Goal: Information Seeking & Learning: Learn about a topic

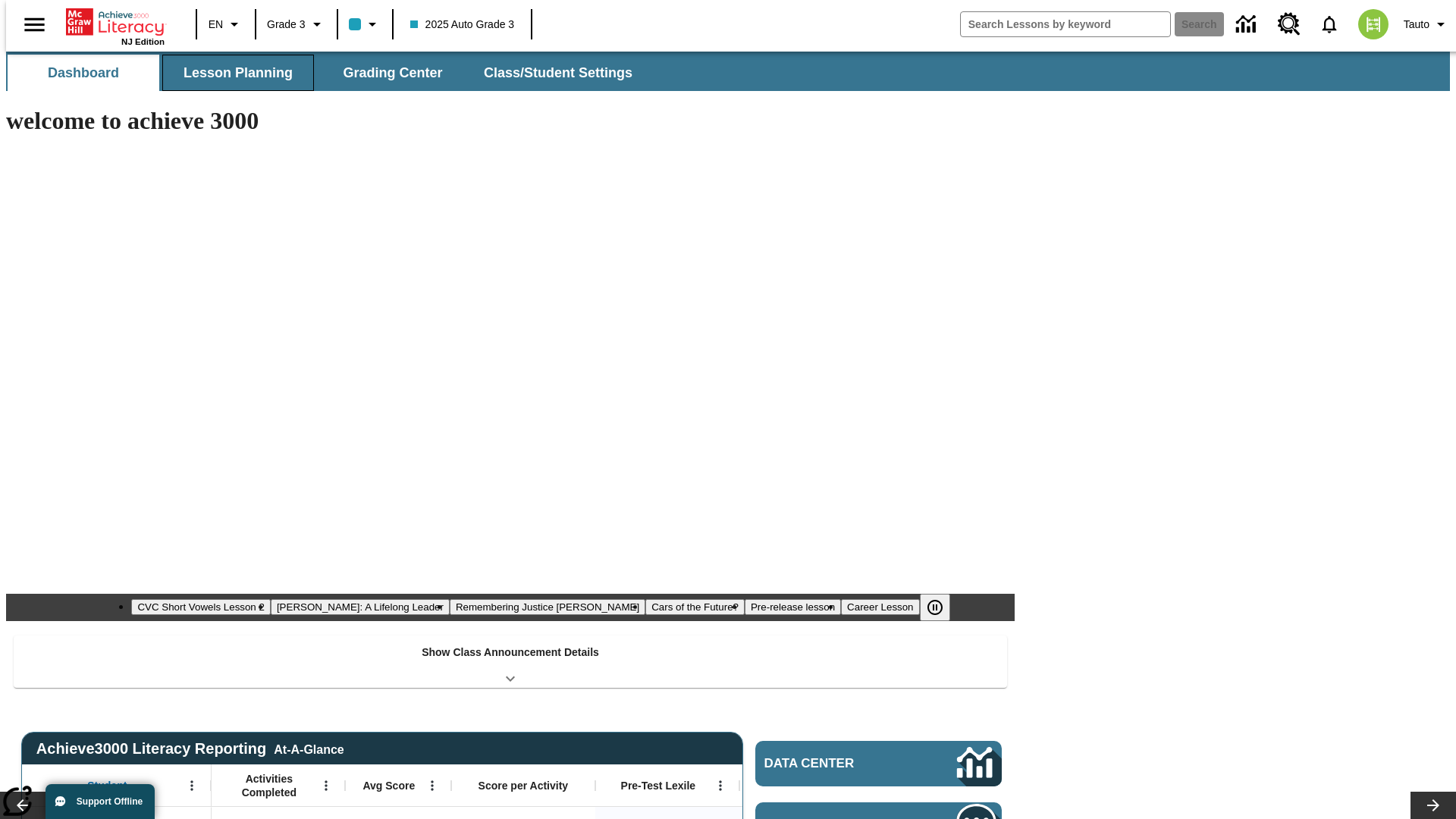
click at [232, 73] on button "Lesson Planning" at bounding box center [238, 73] width 152 height 36
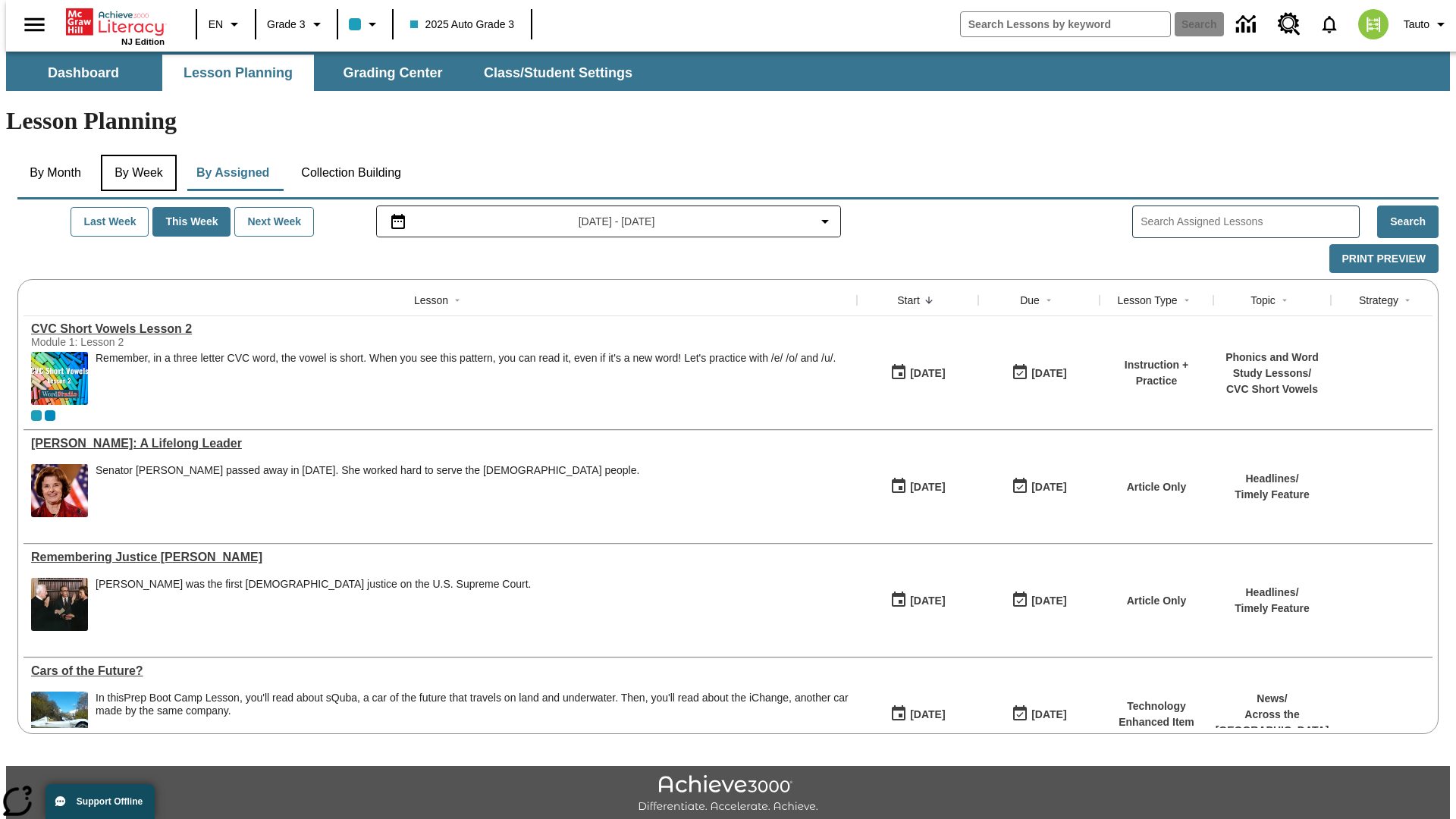
click at [136, 154] on button "By Week" at bounding box center [139, 172] width 76 height 36
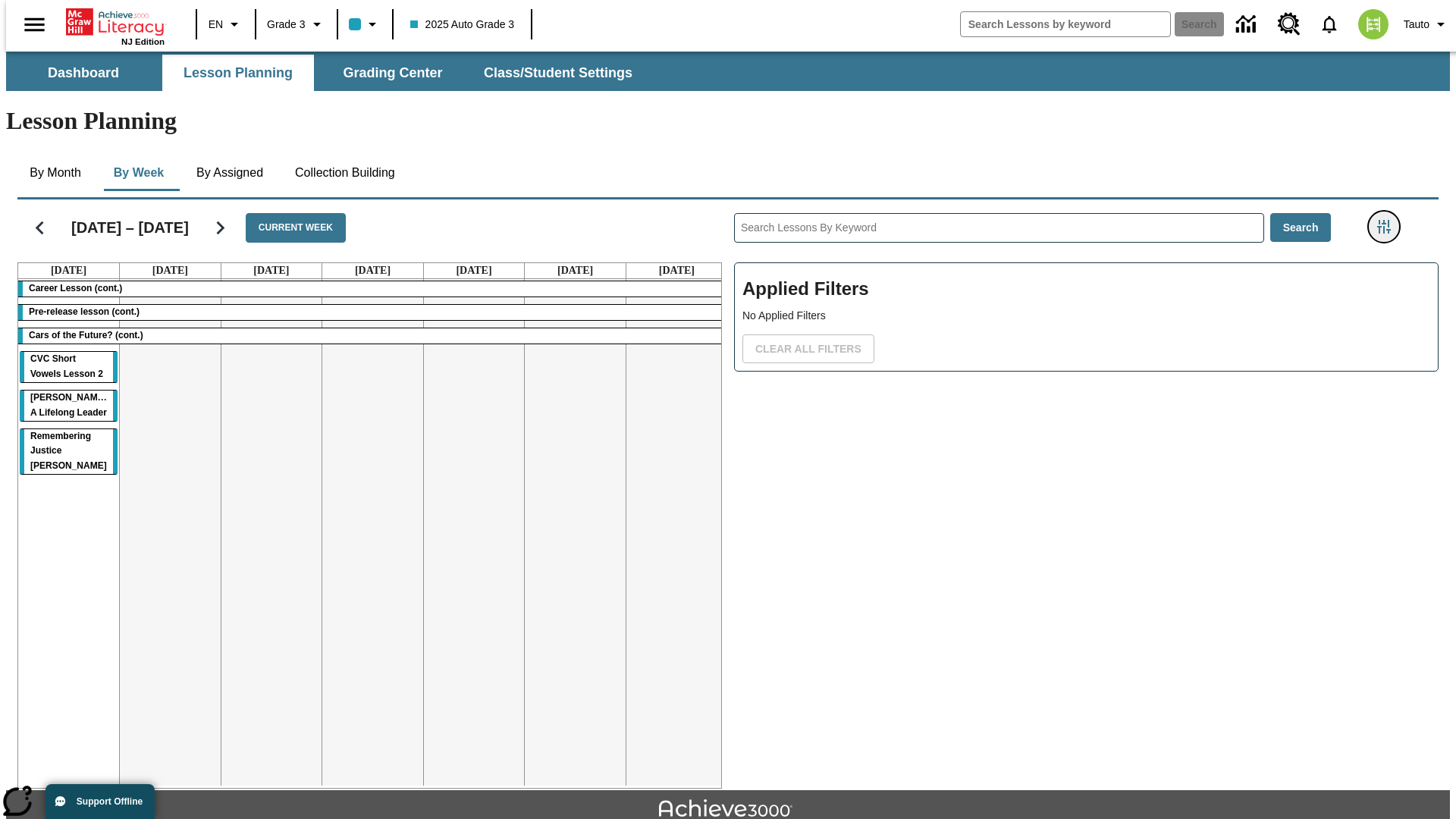
click at [1388, 220] on icon "Filters Side menu" at bounding box center [1384, 226] width 14 height 14
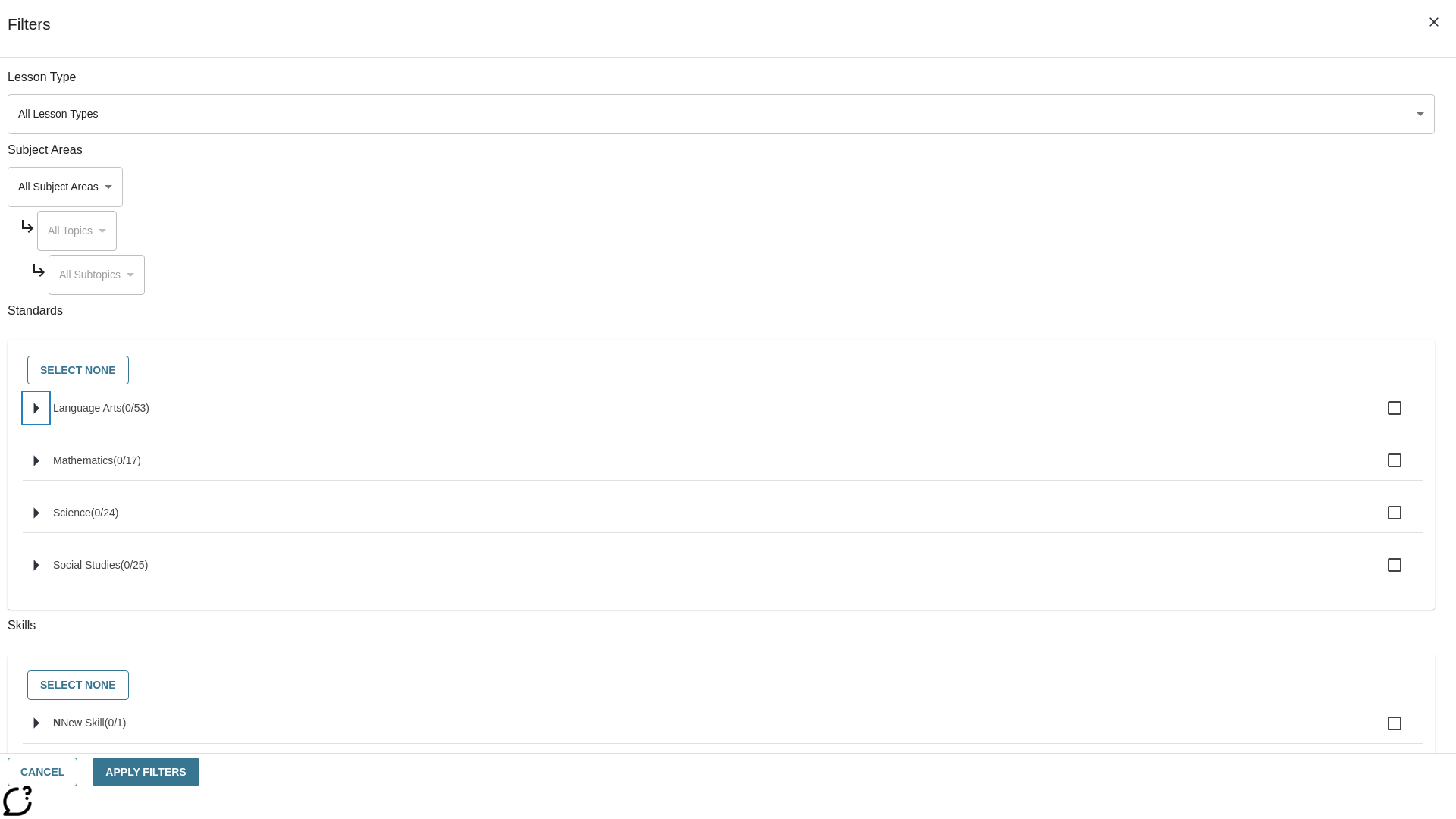
click at [39, 414] on icon "Select standards" at bounding box center [37, 407] width 5 height 11
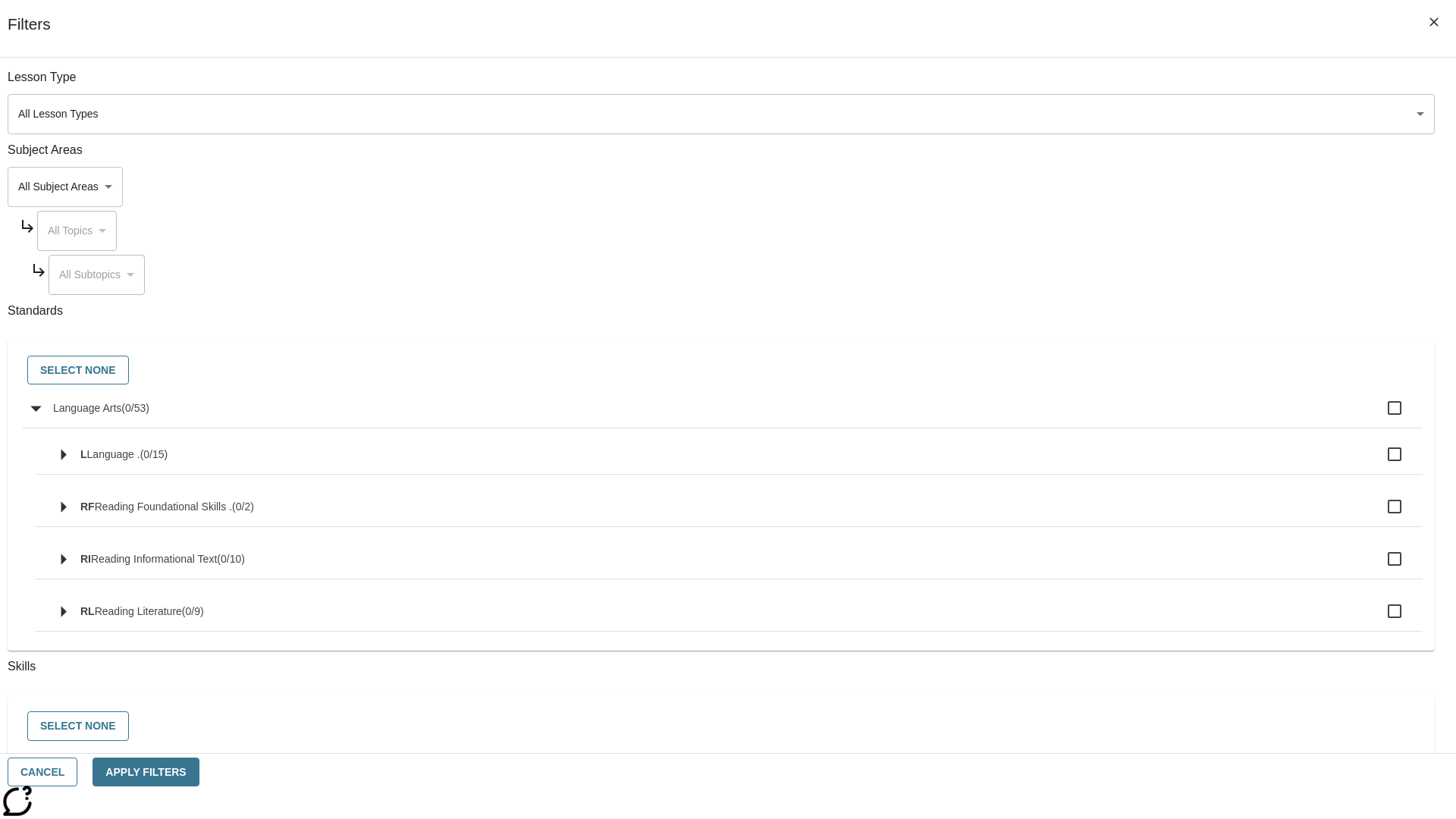
click at [1103, 416] on label "Language Arts ( 0 / 53 )" at bounding box center [732, 407] width 1357 height 32
click at [1379, 416] on input "Language Arts ( 0 / 53 )" at bounding box center [1394, 407] width 32 height 32
checkbox input "true"
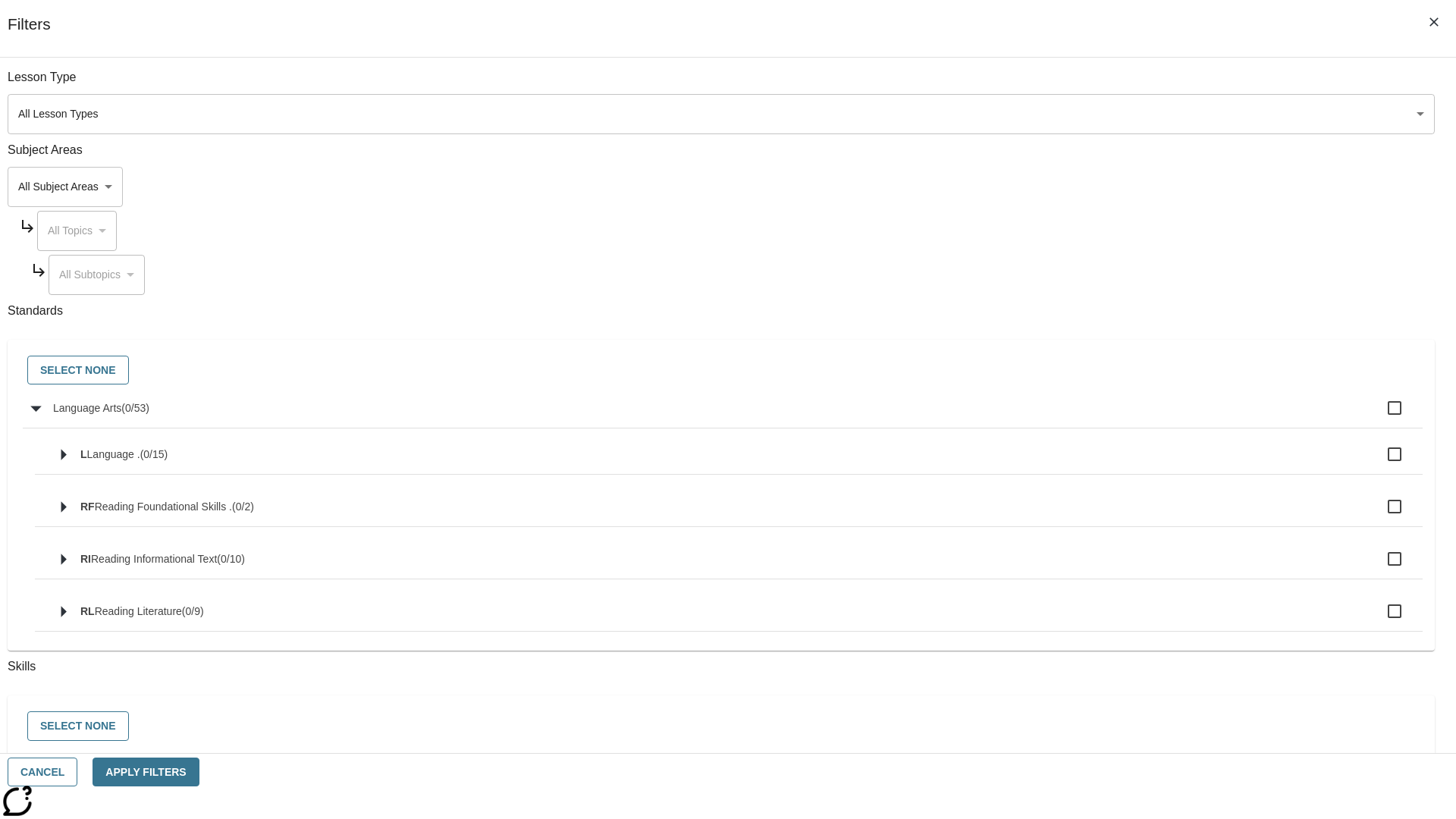
checkbox input "true"
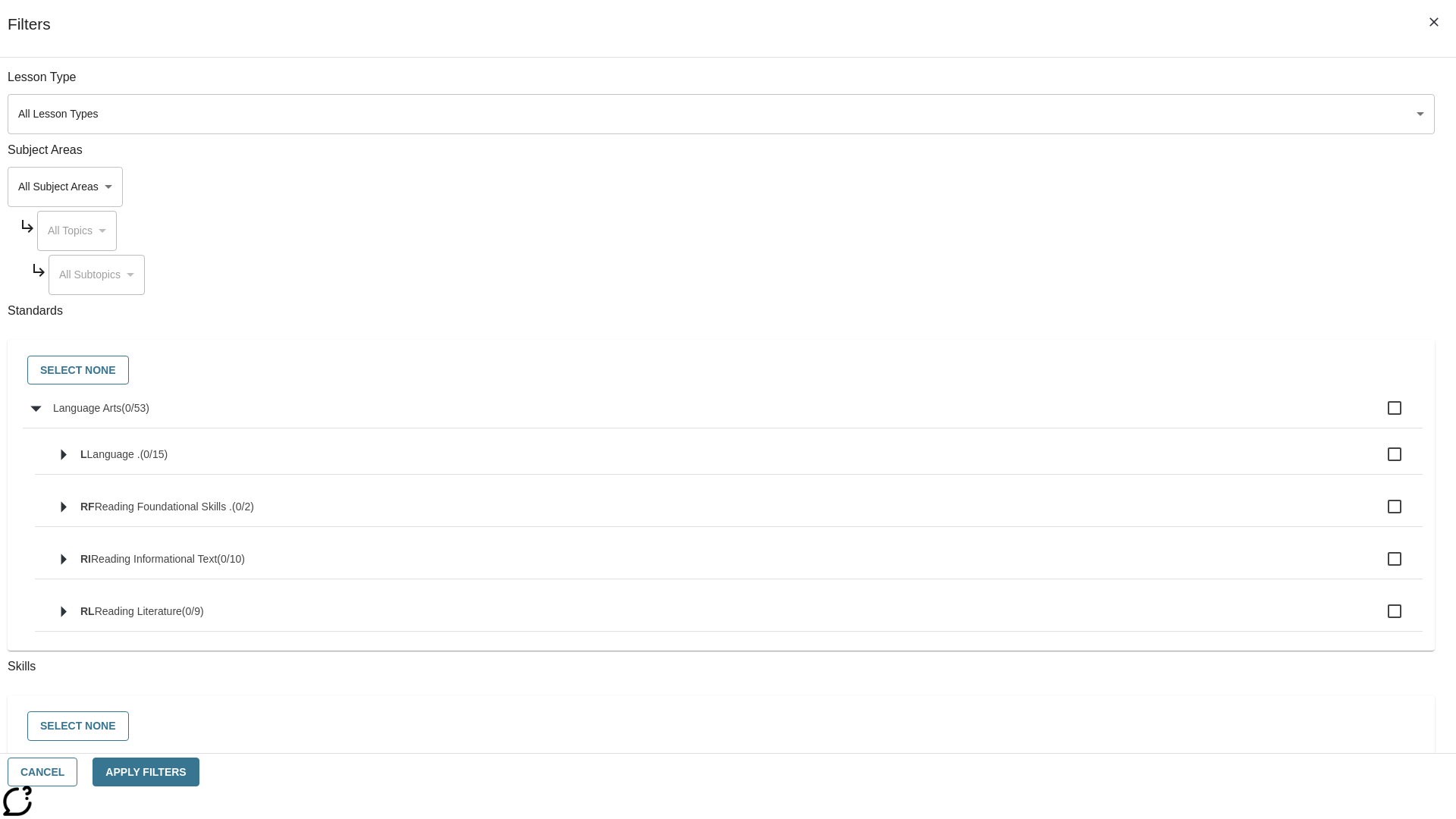
checkbox input "true"
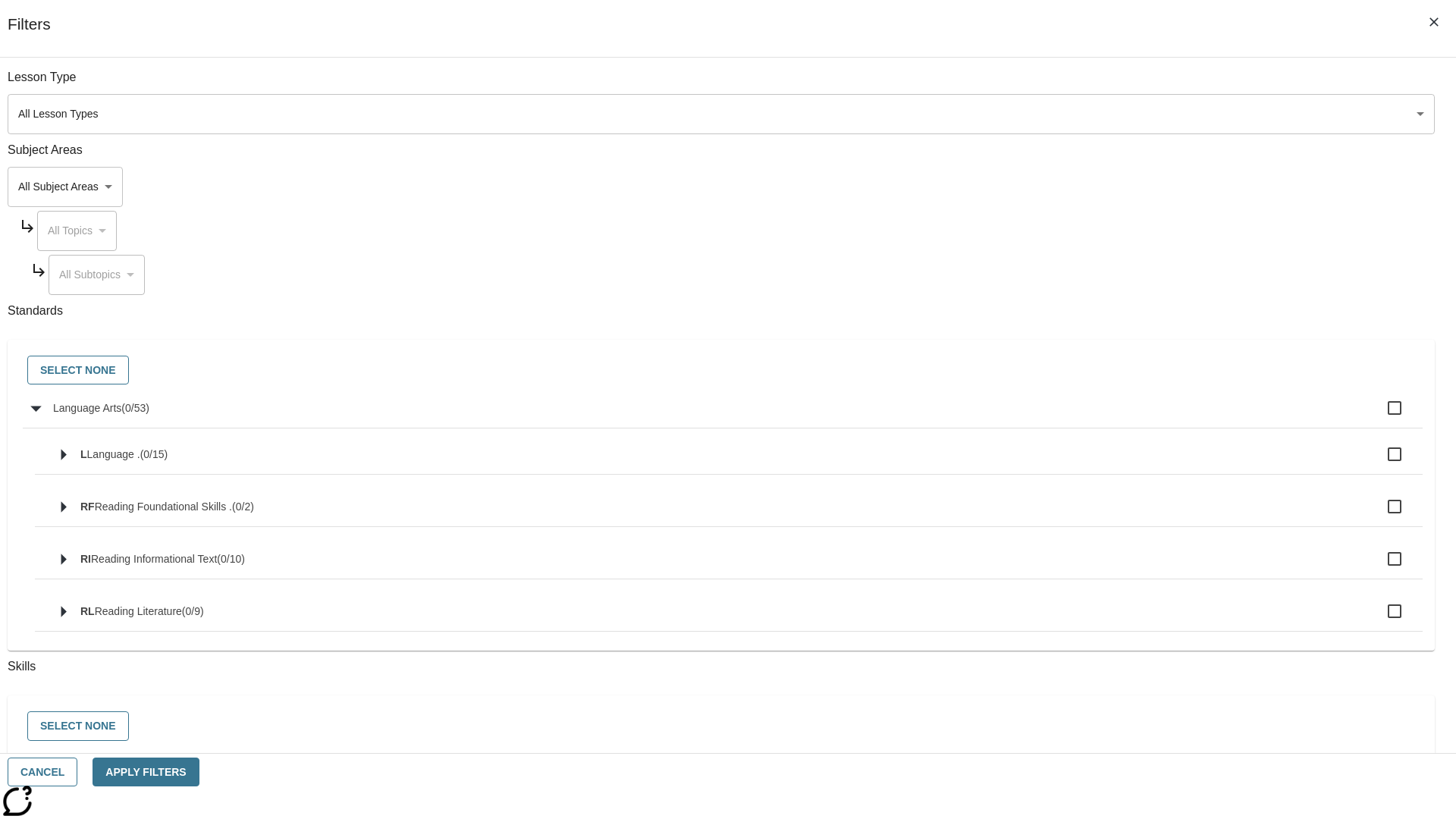
checkbox input "true"
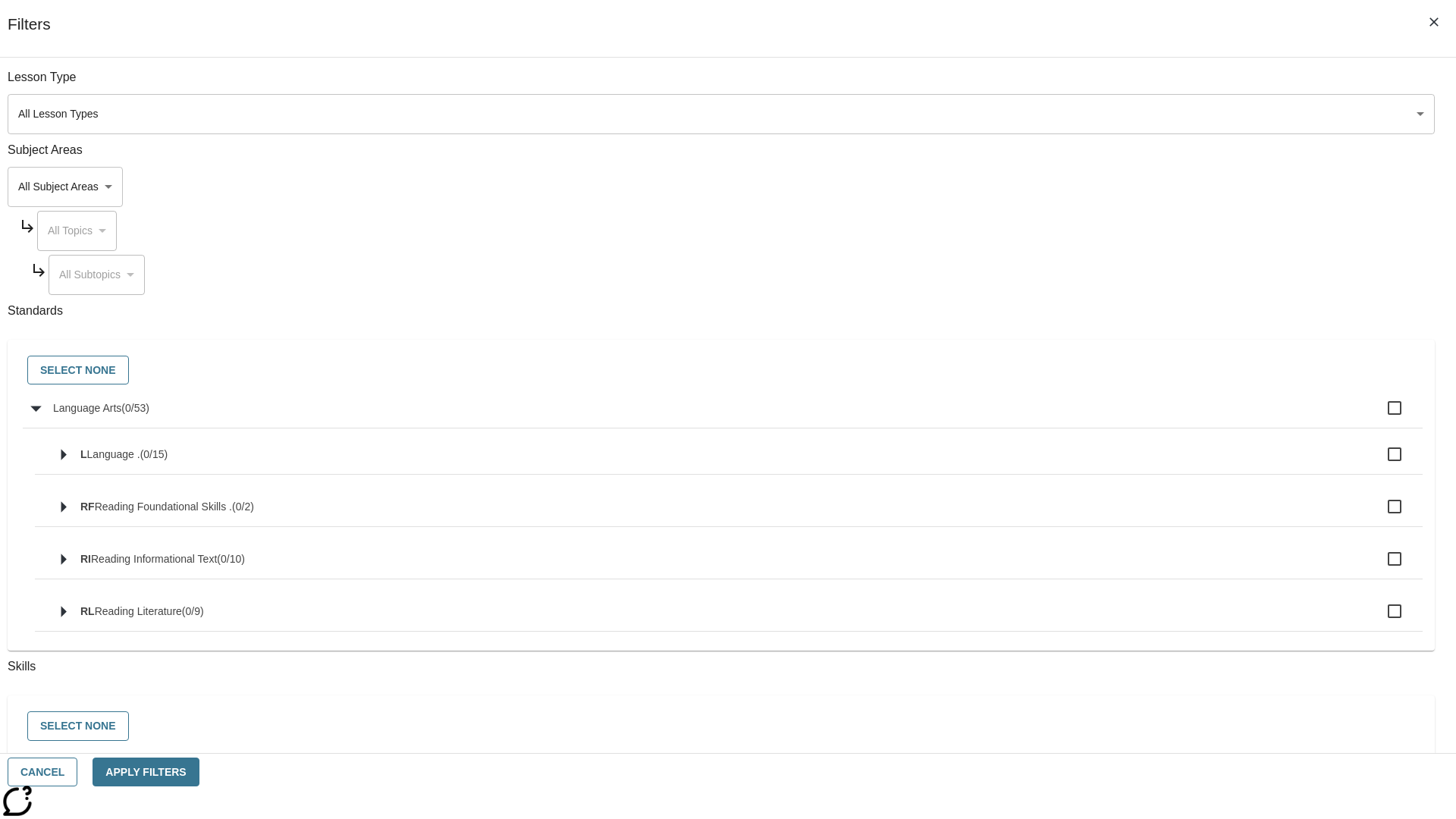
checkbox input "true"
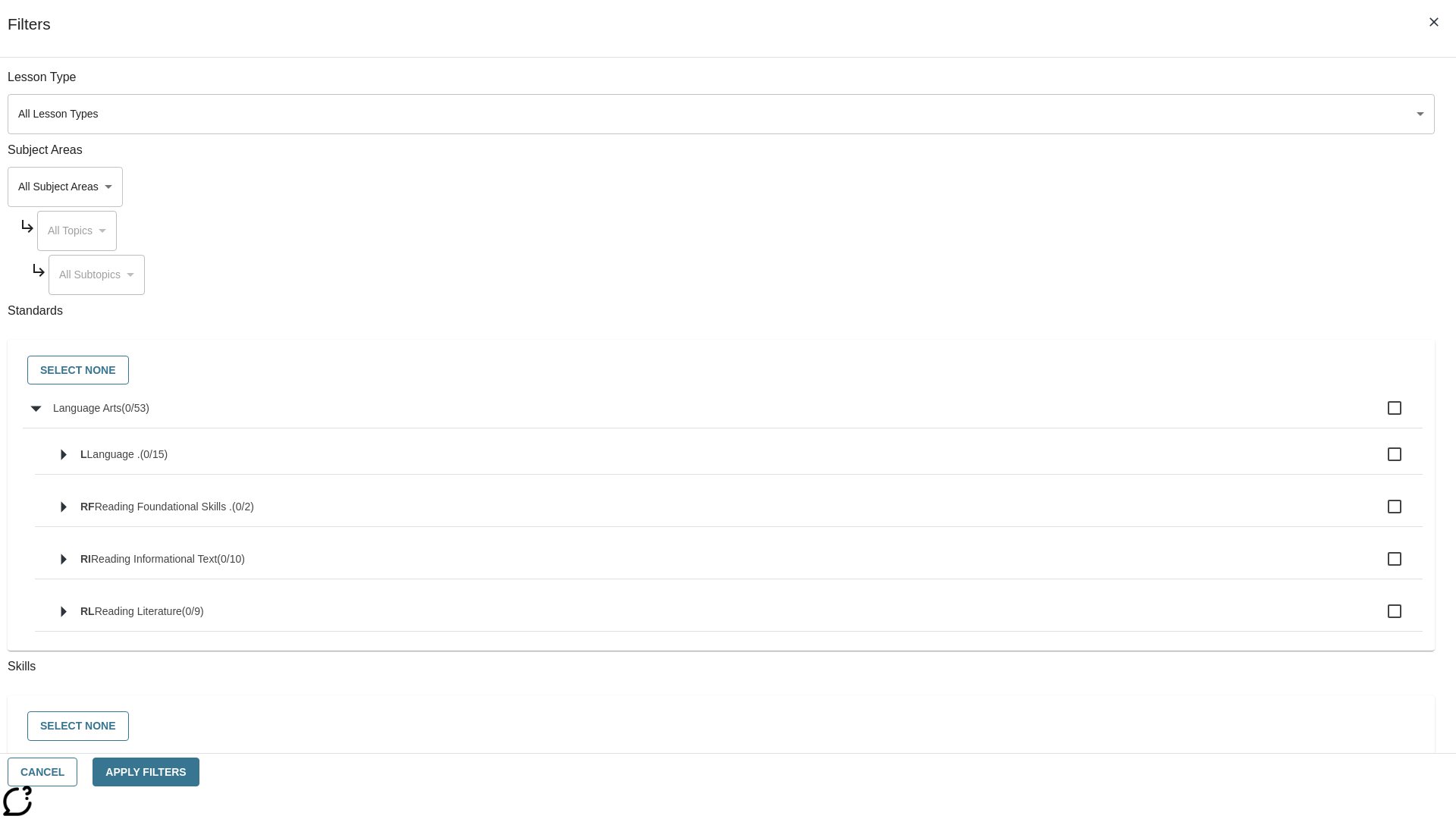
checkbox input "true"
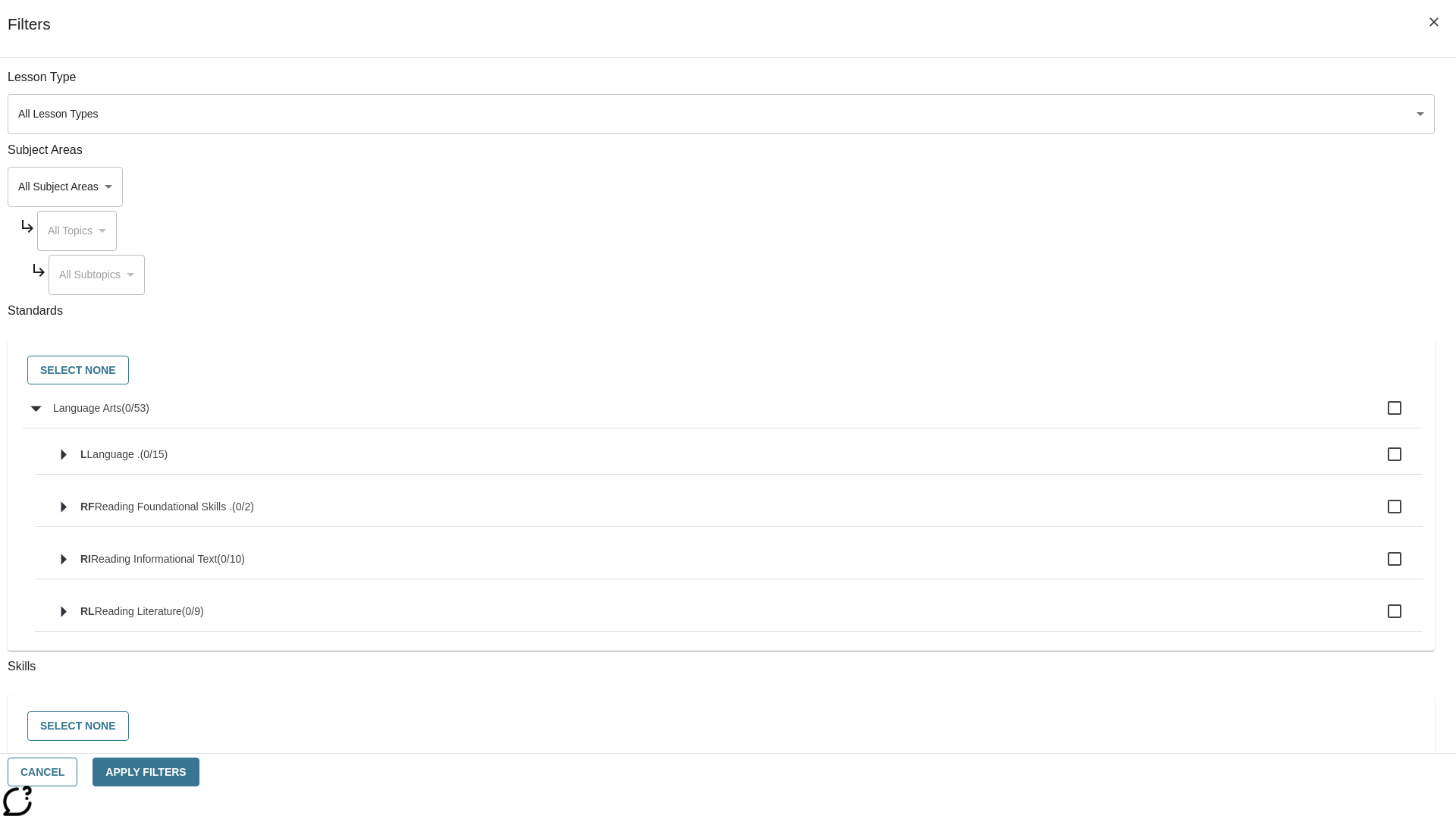
checkbox input "true"
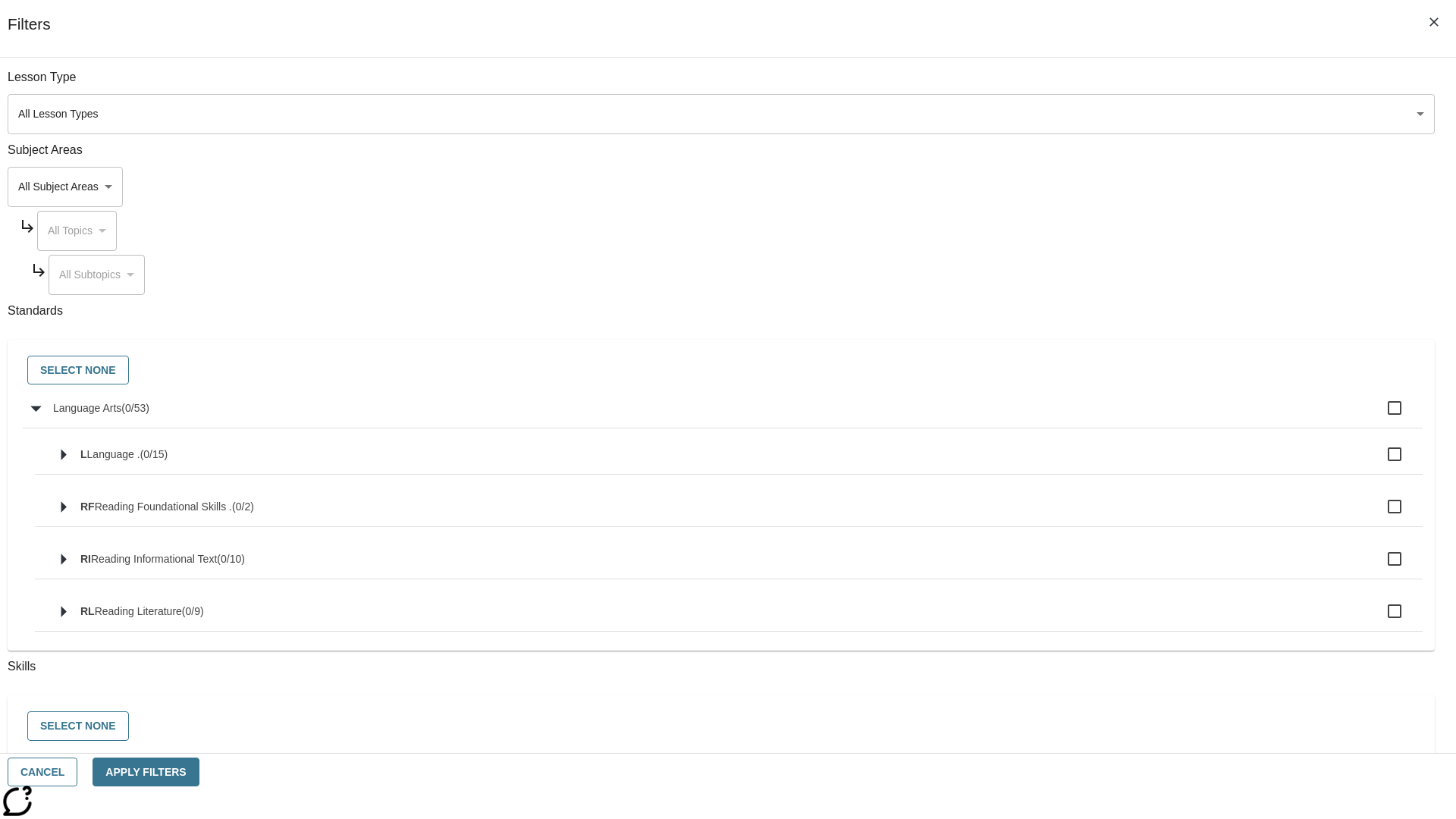
checkbox input "true"
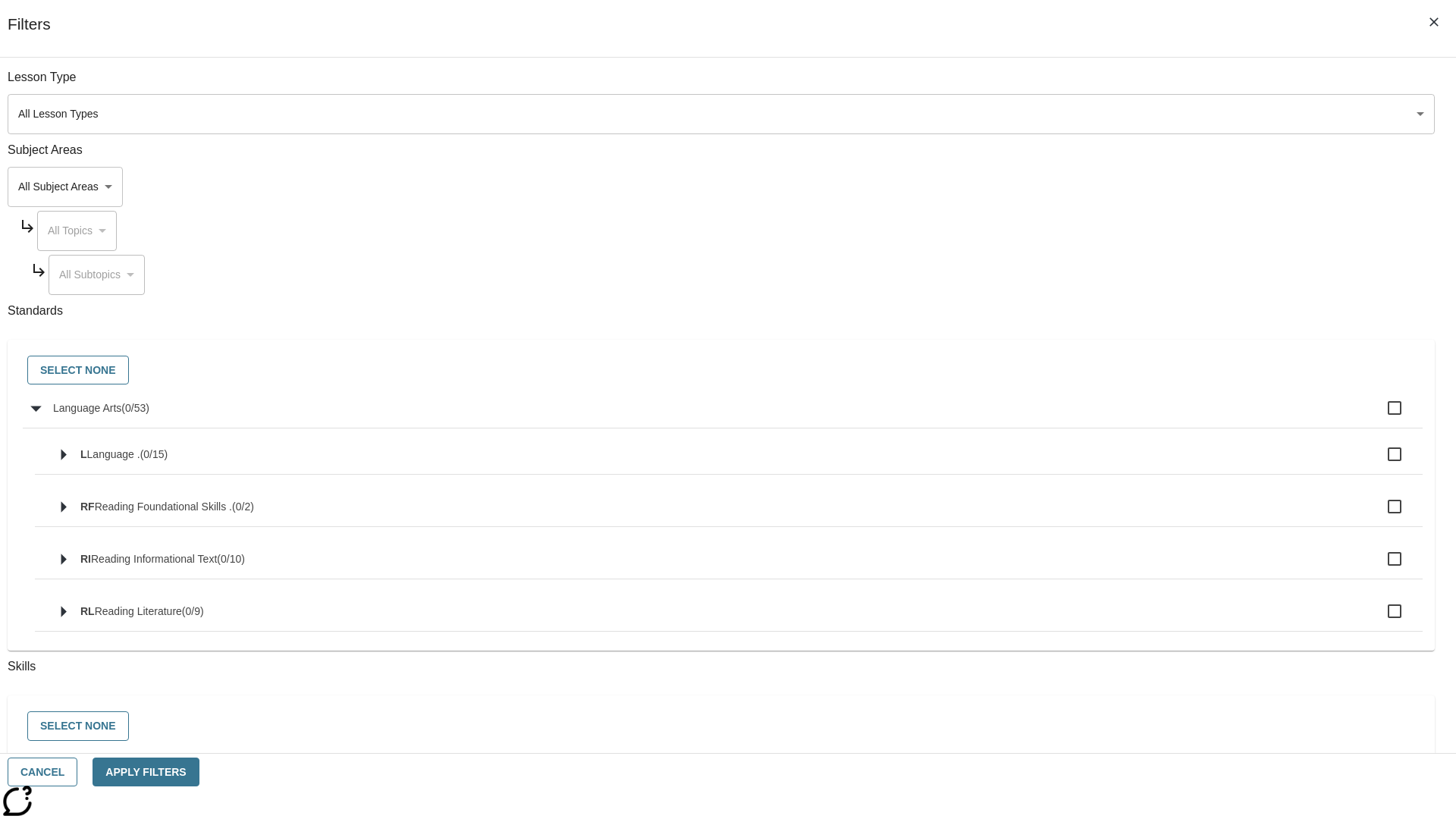
checkbox input "true"
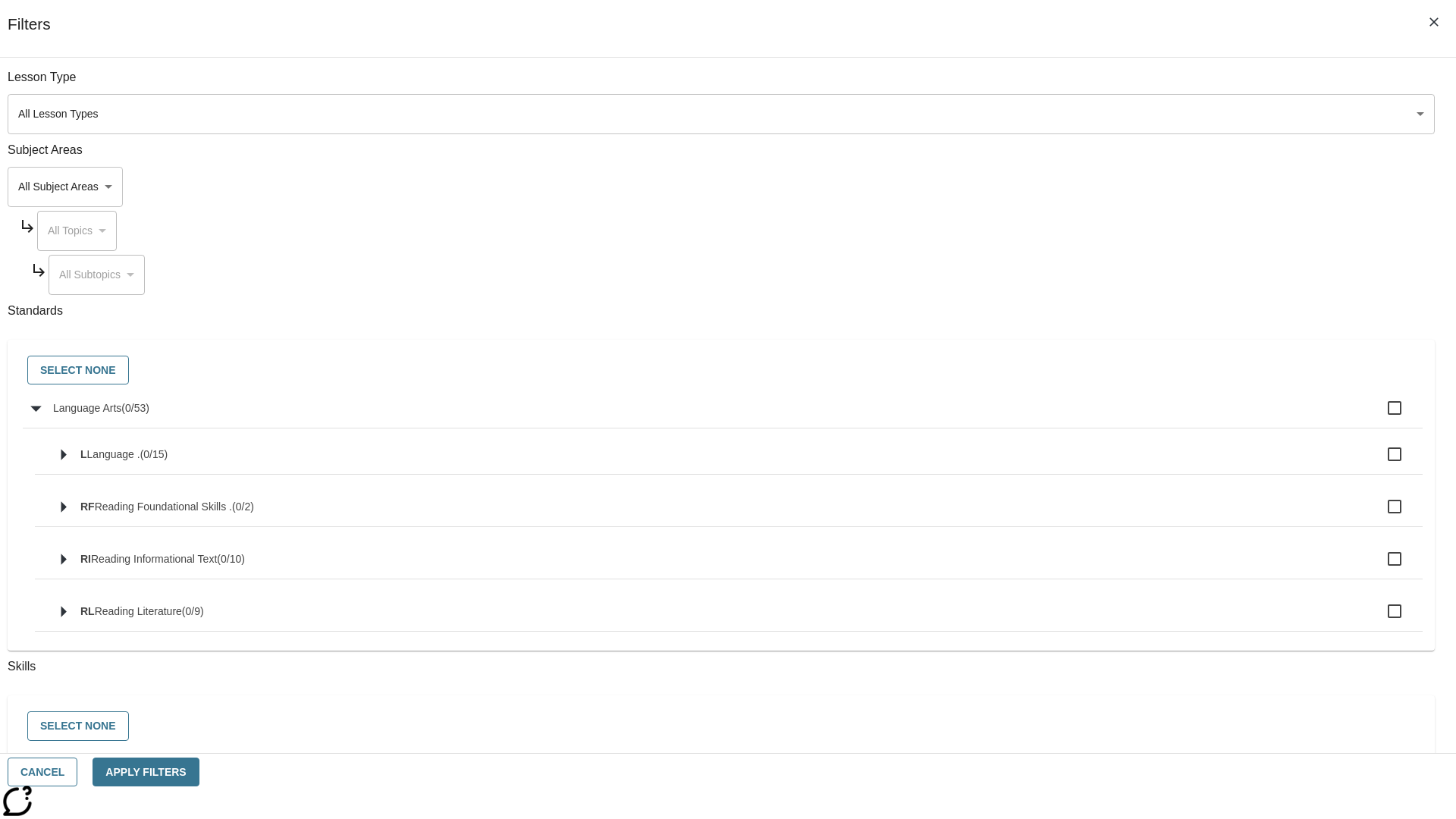
checkbox input "true"
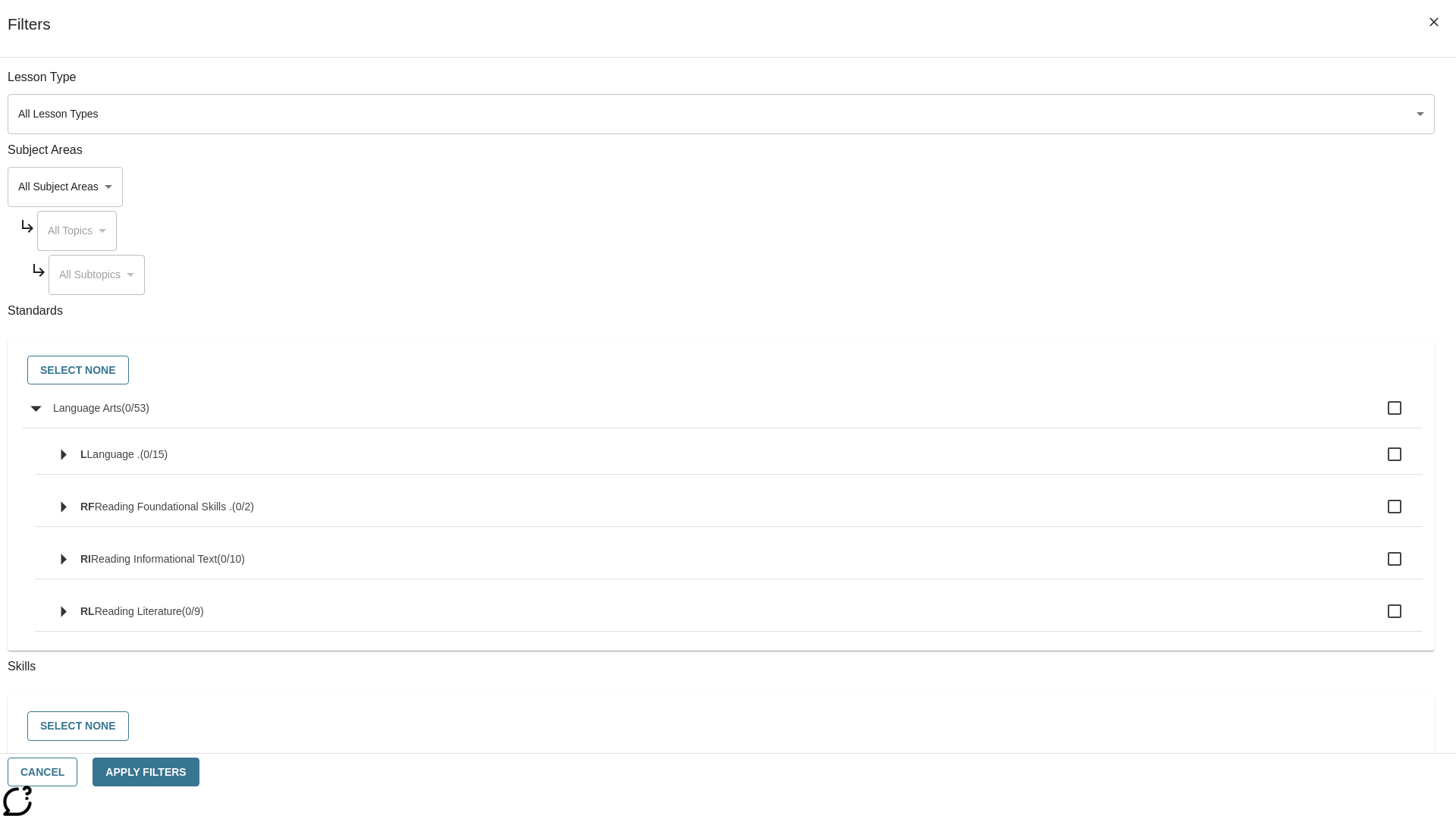
checkbox input "true"
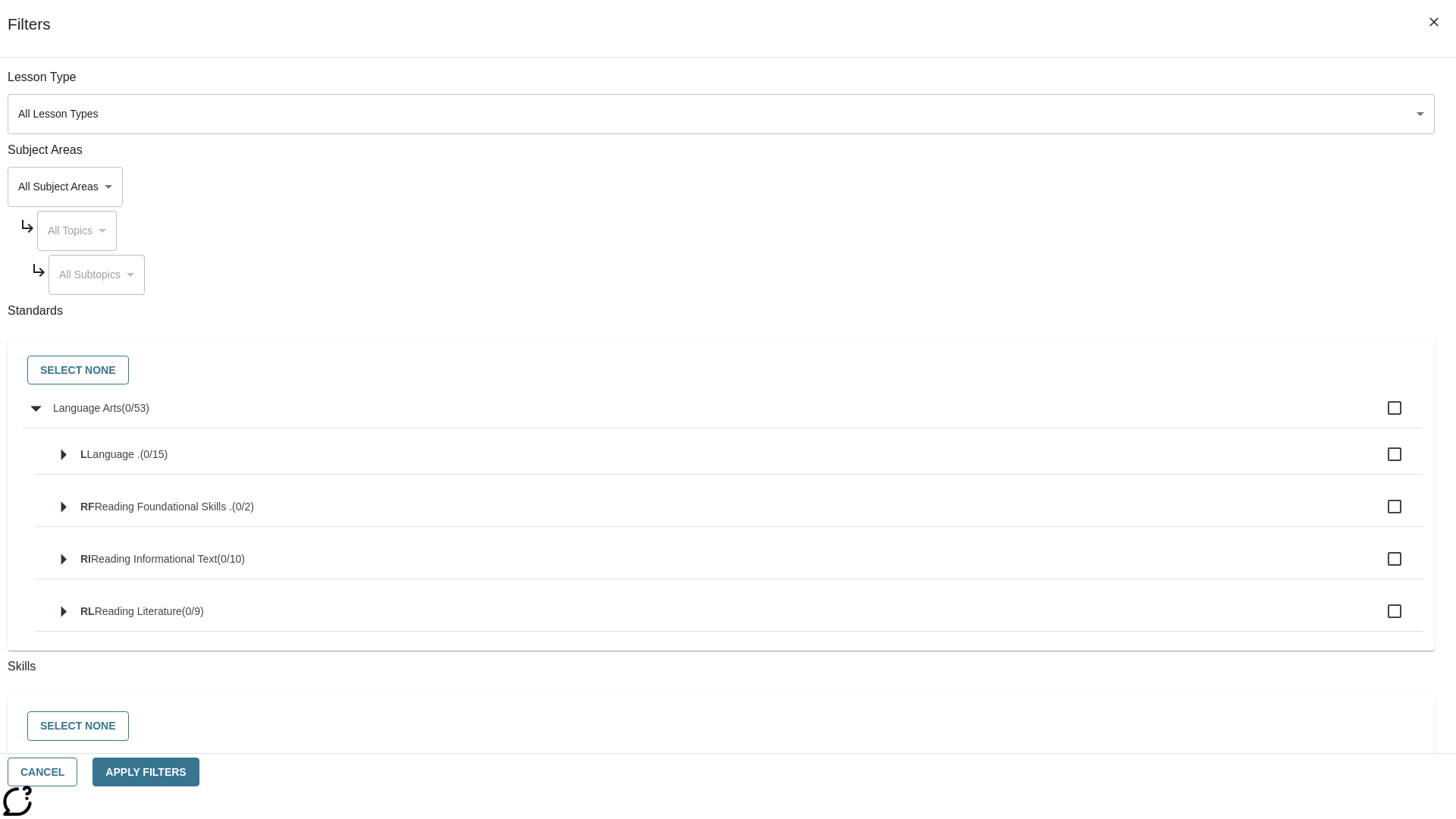
checkbox input "true"
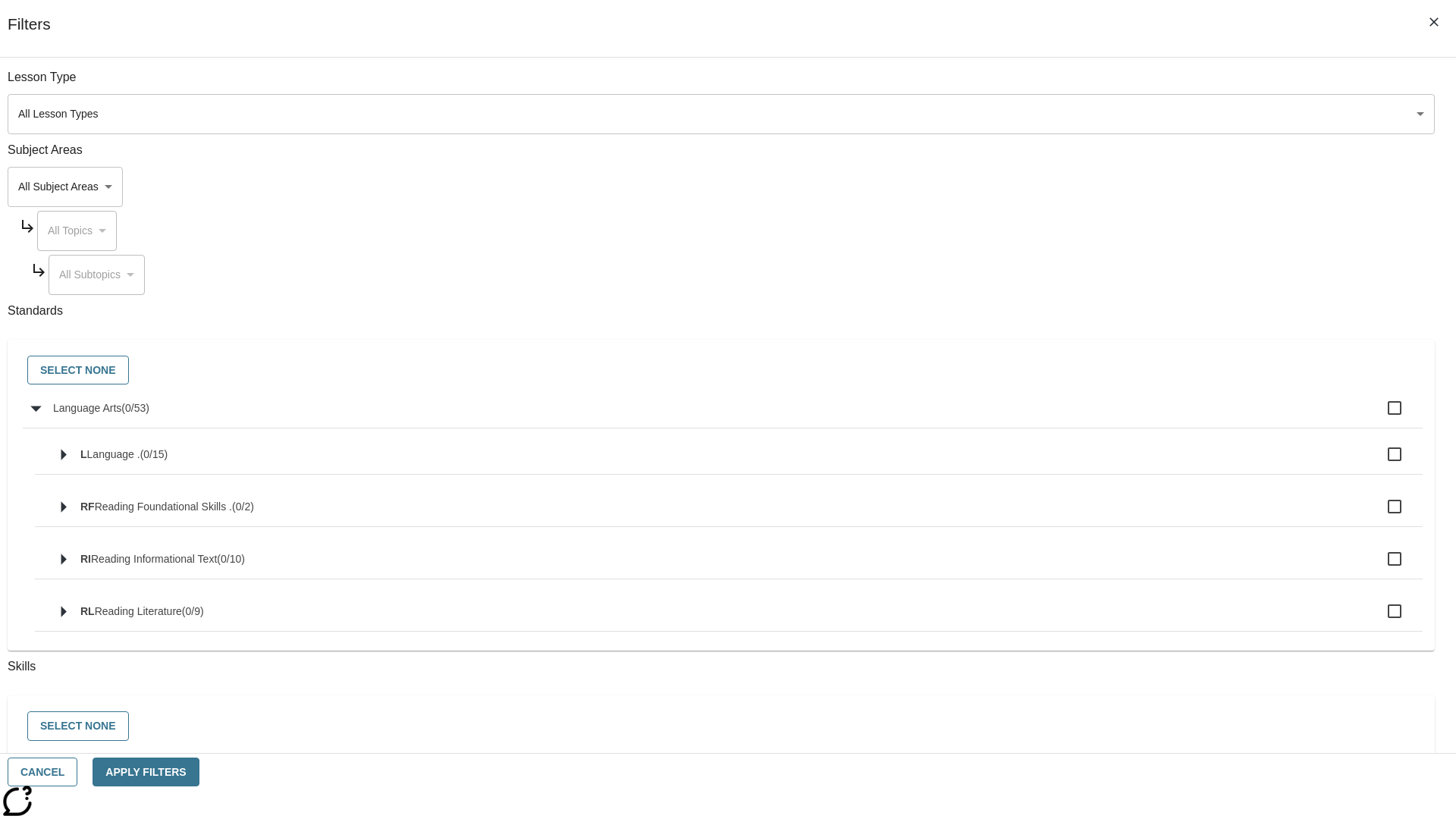
checkbox input "true"
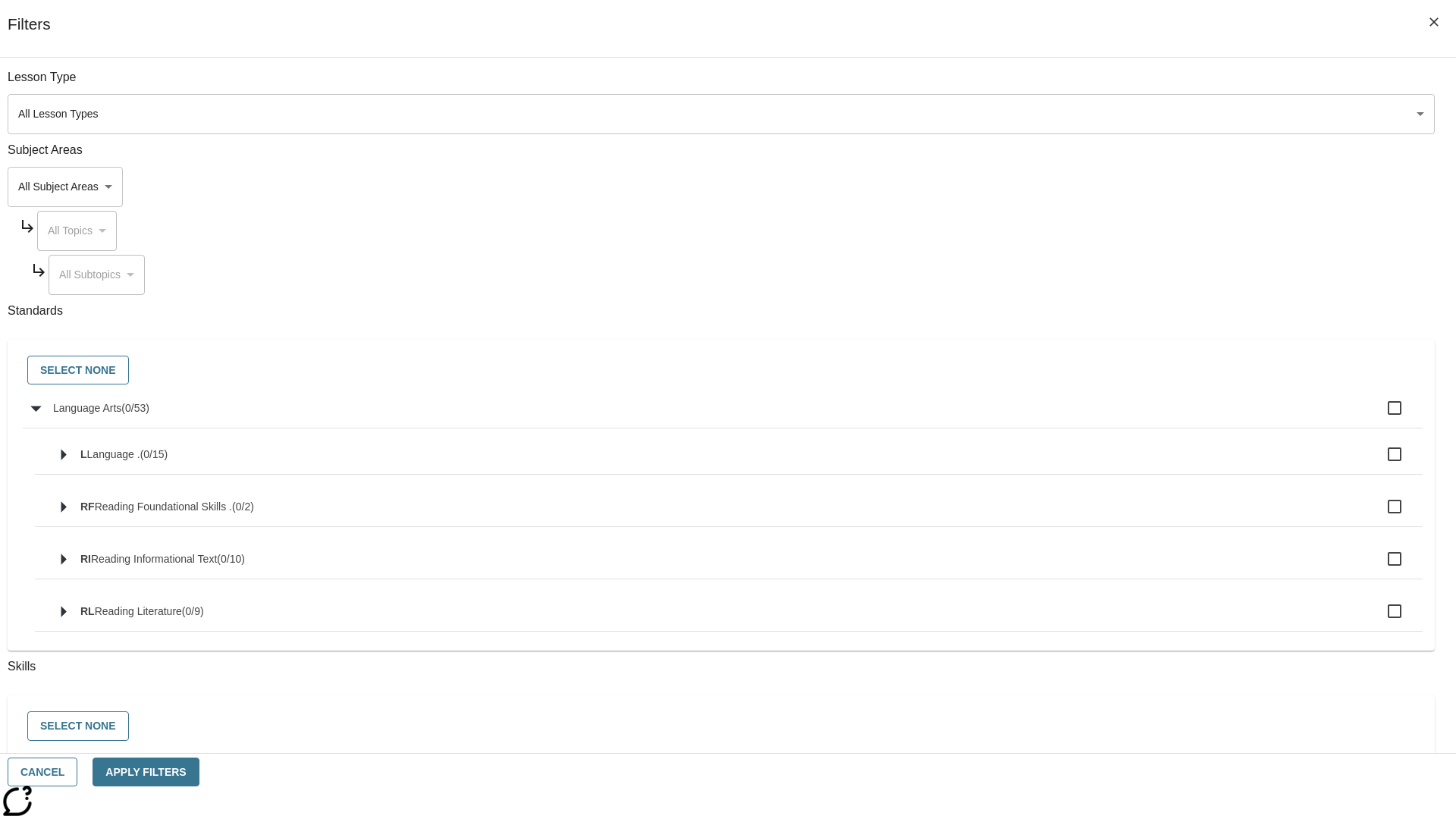
checkbox input "true"
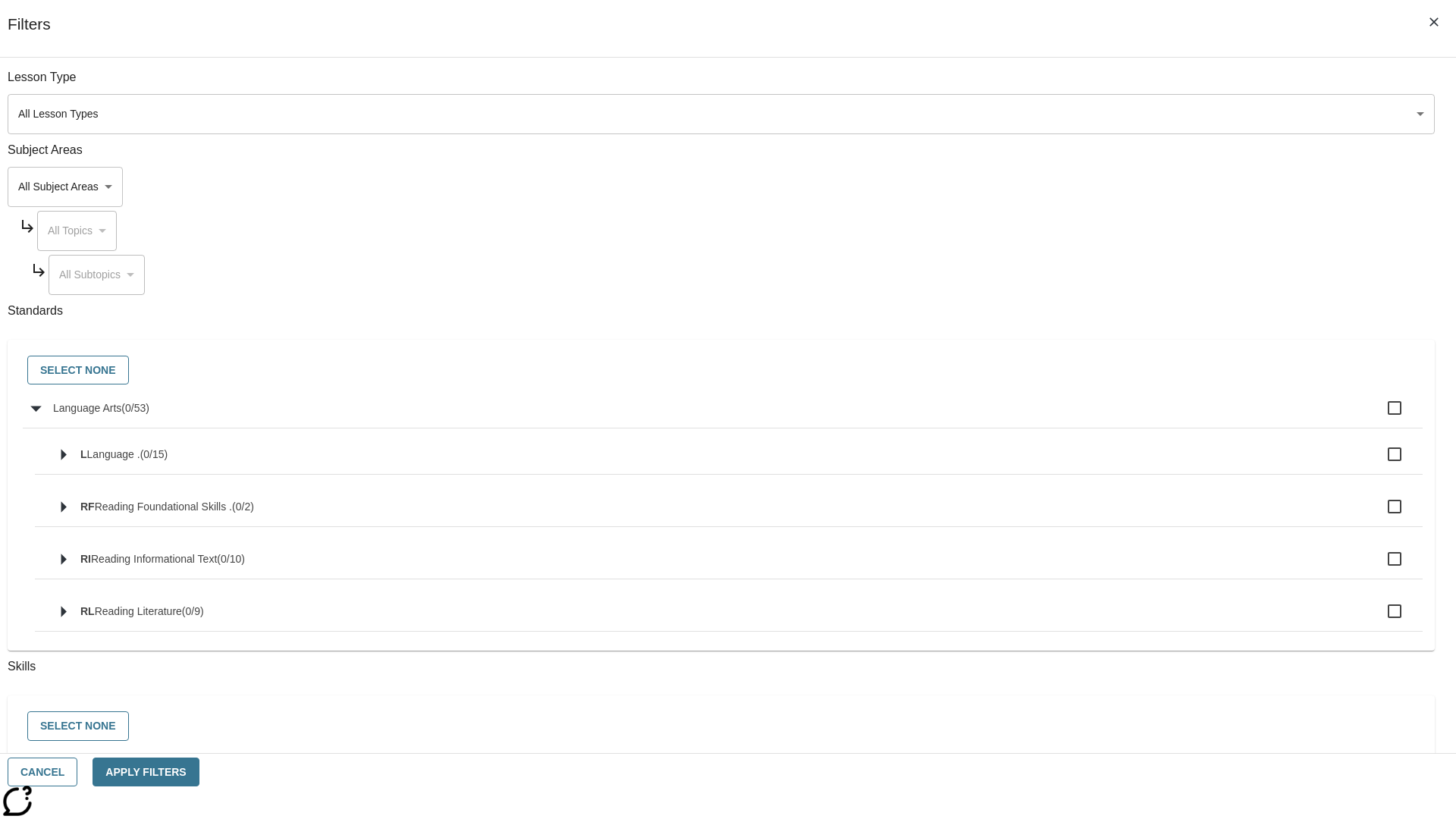
checkbox input "true"
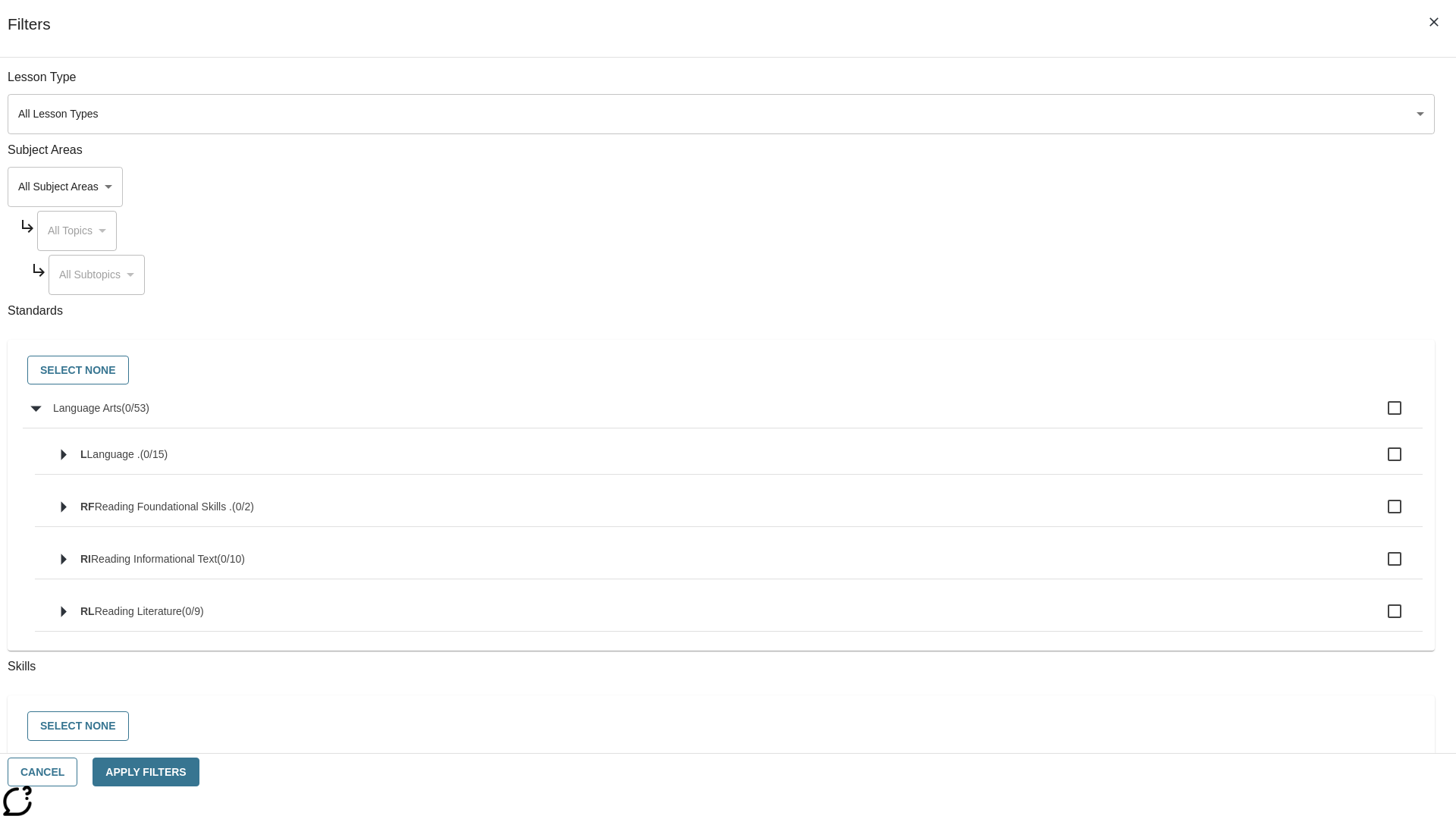
checkbox input "true"
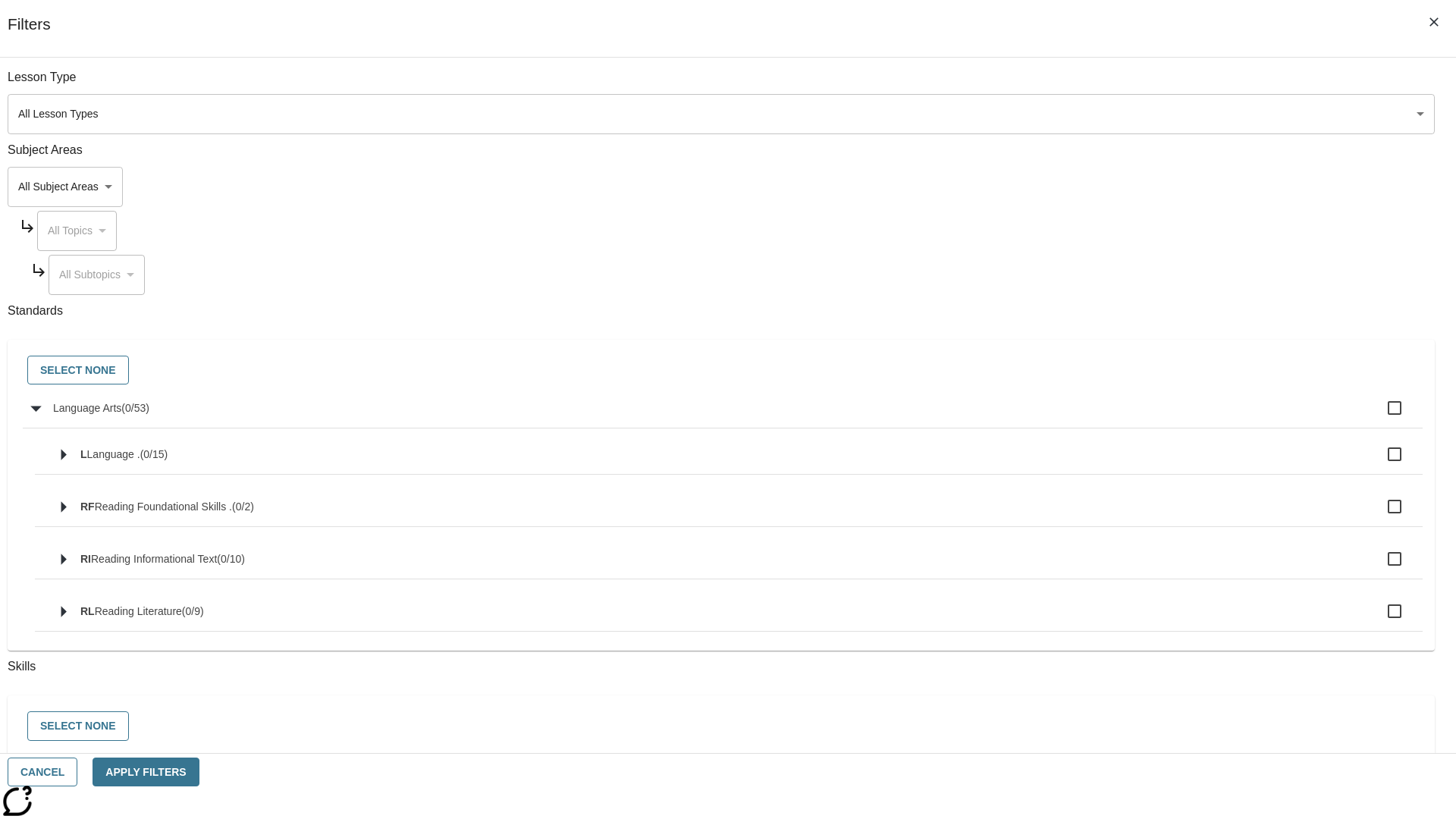
checkbox input "true"
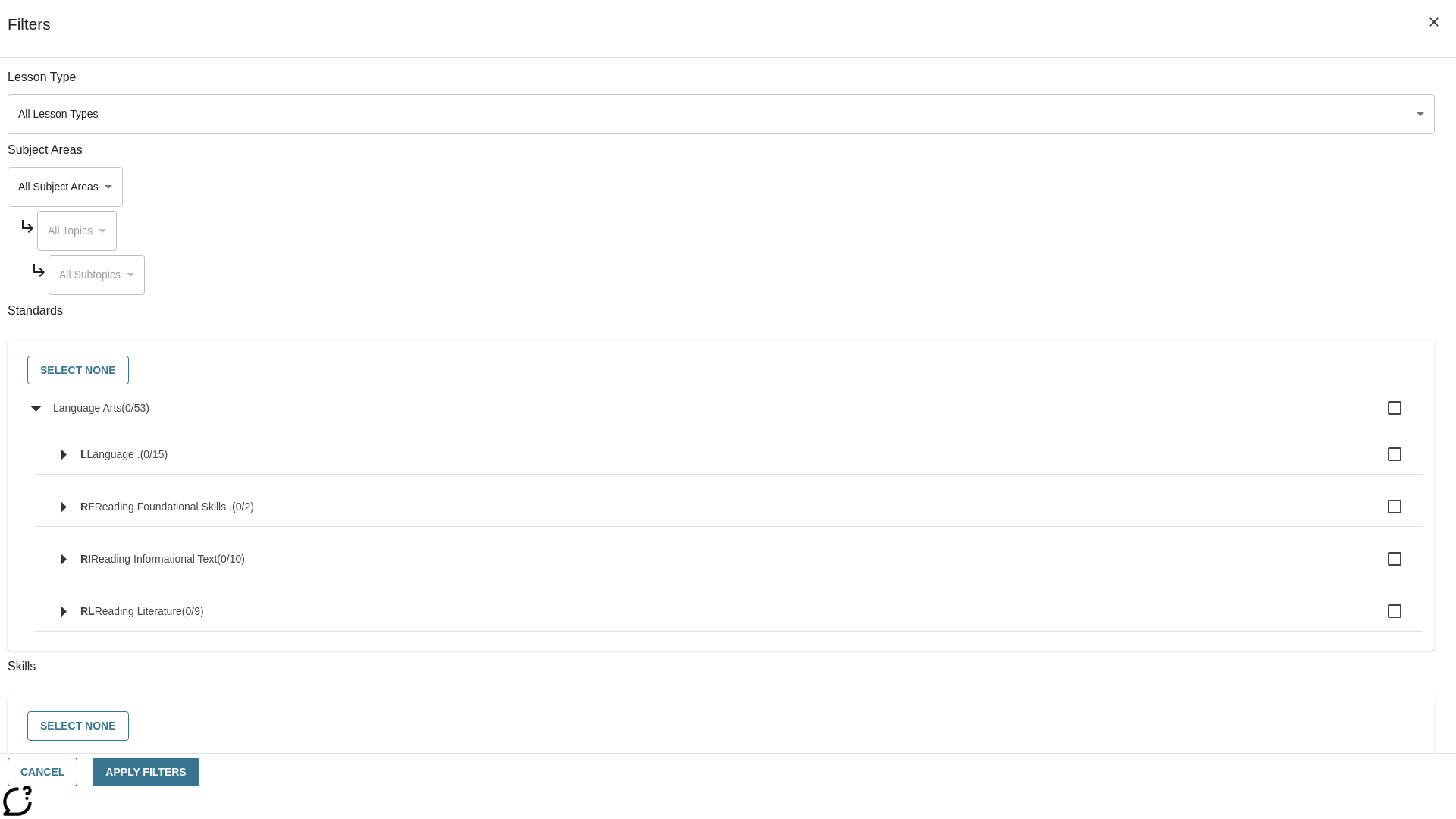
checkbox input "true"
click at [129, 370] on button "Select None" at bounding box center [78, 370] width 101 height 29
checkbox input "false"
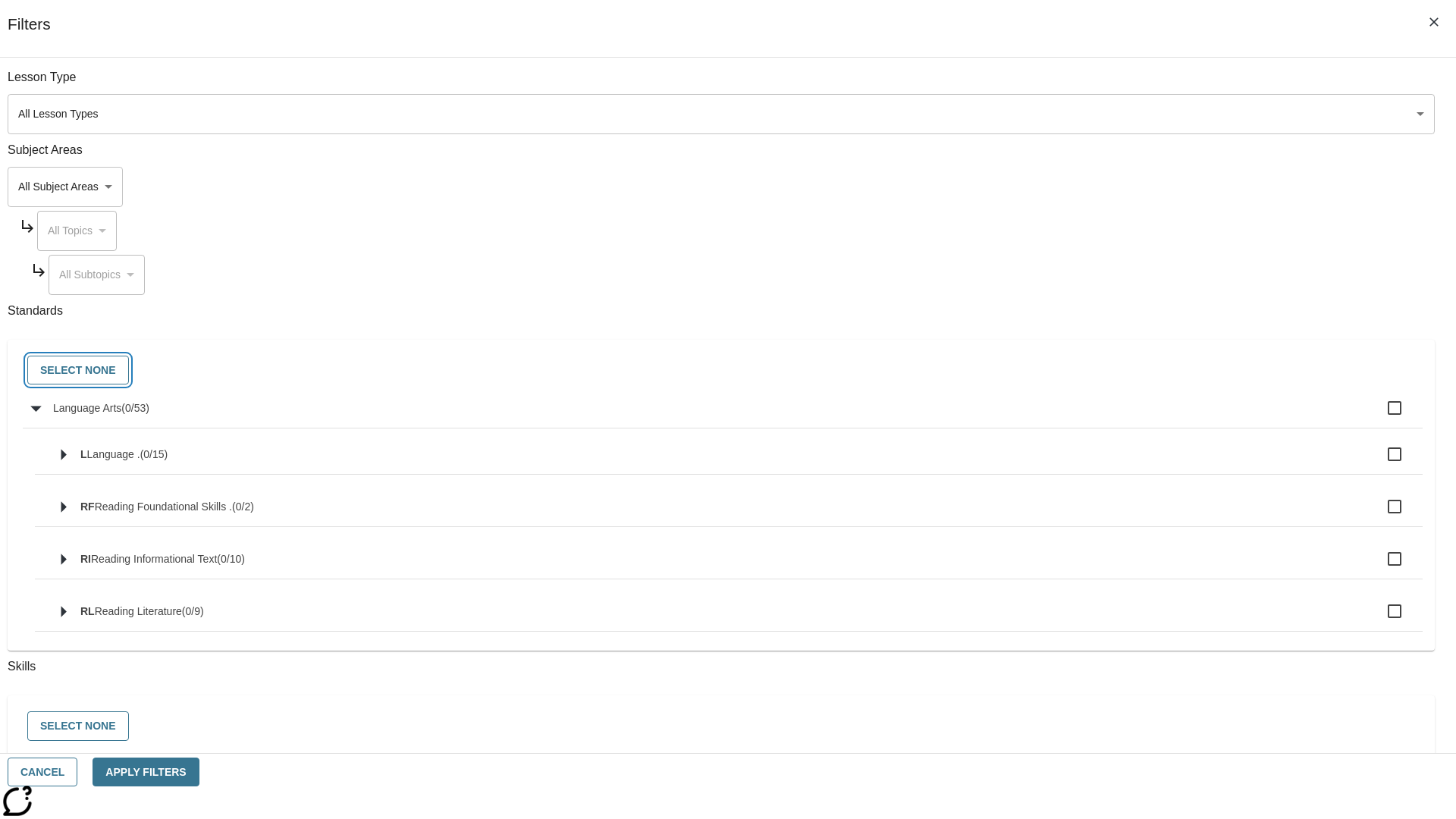
checkbox input "false"
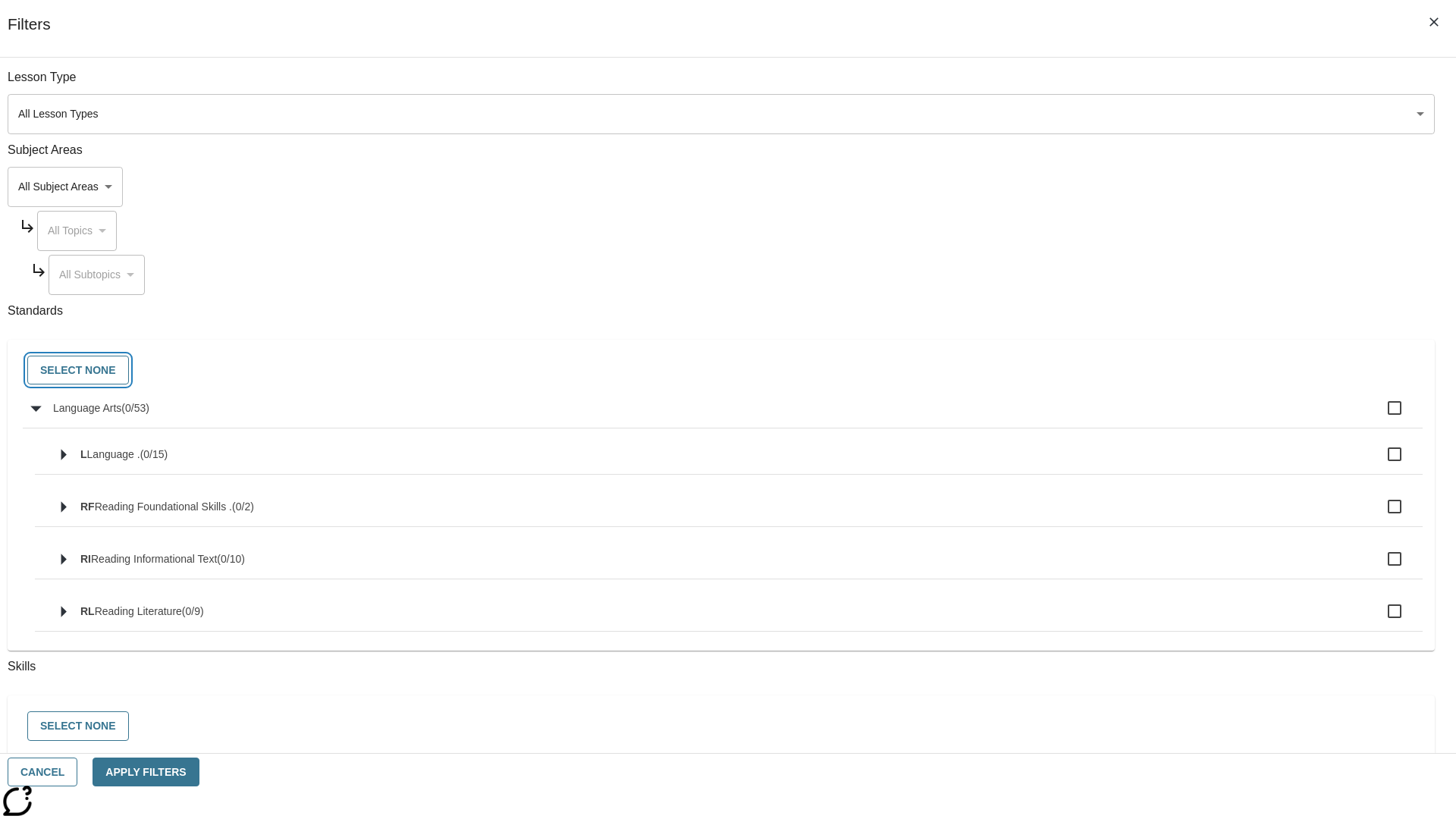
checkbox input "false"
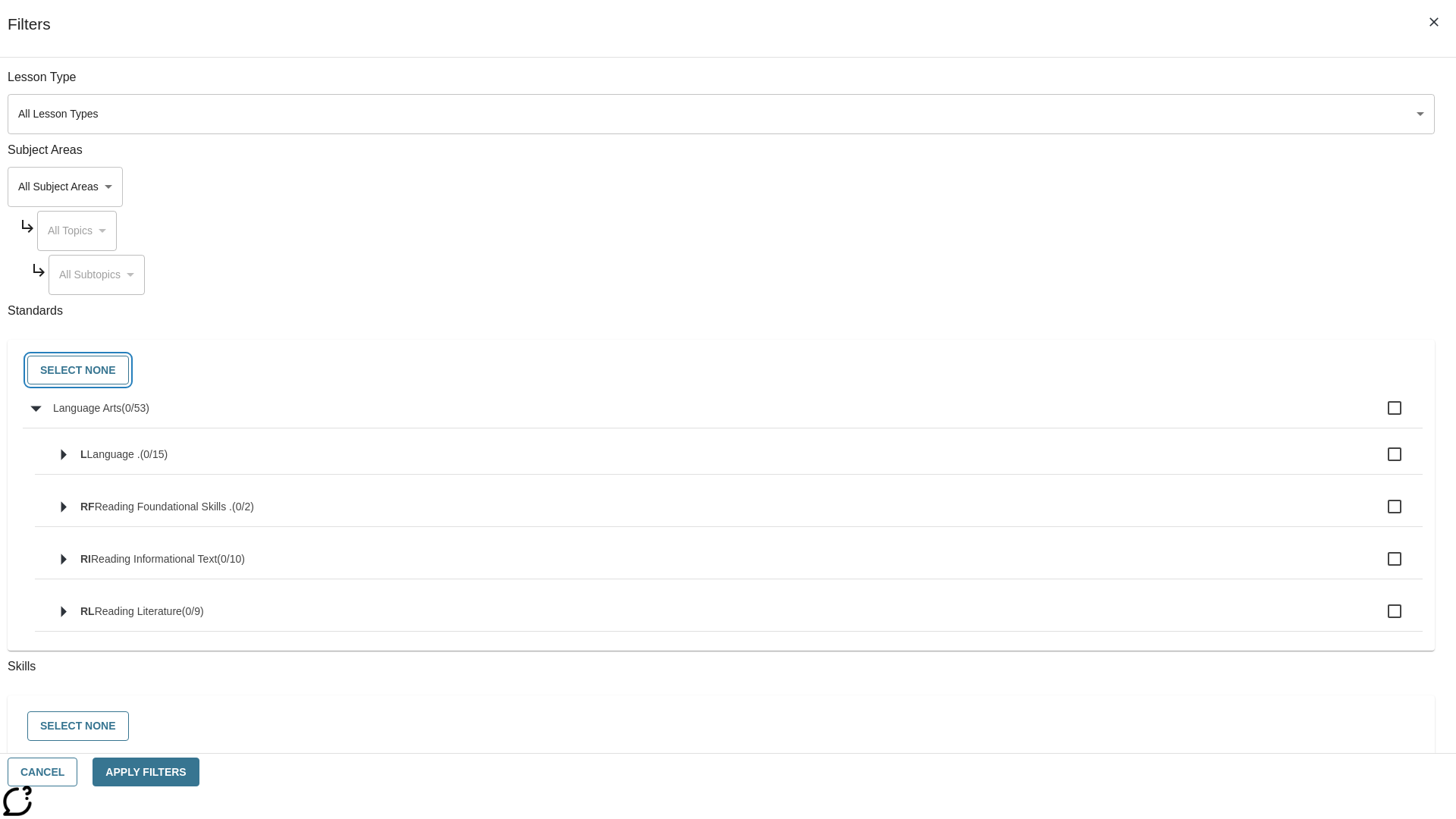
checkbox input "false"
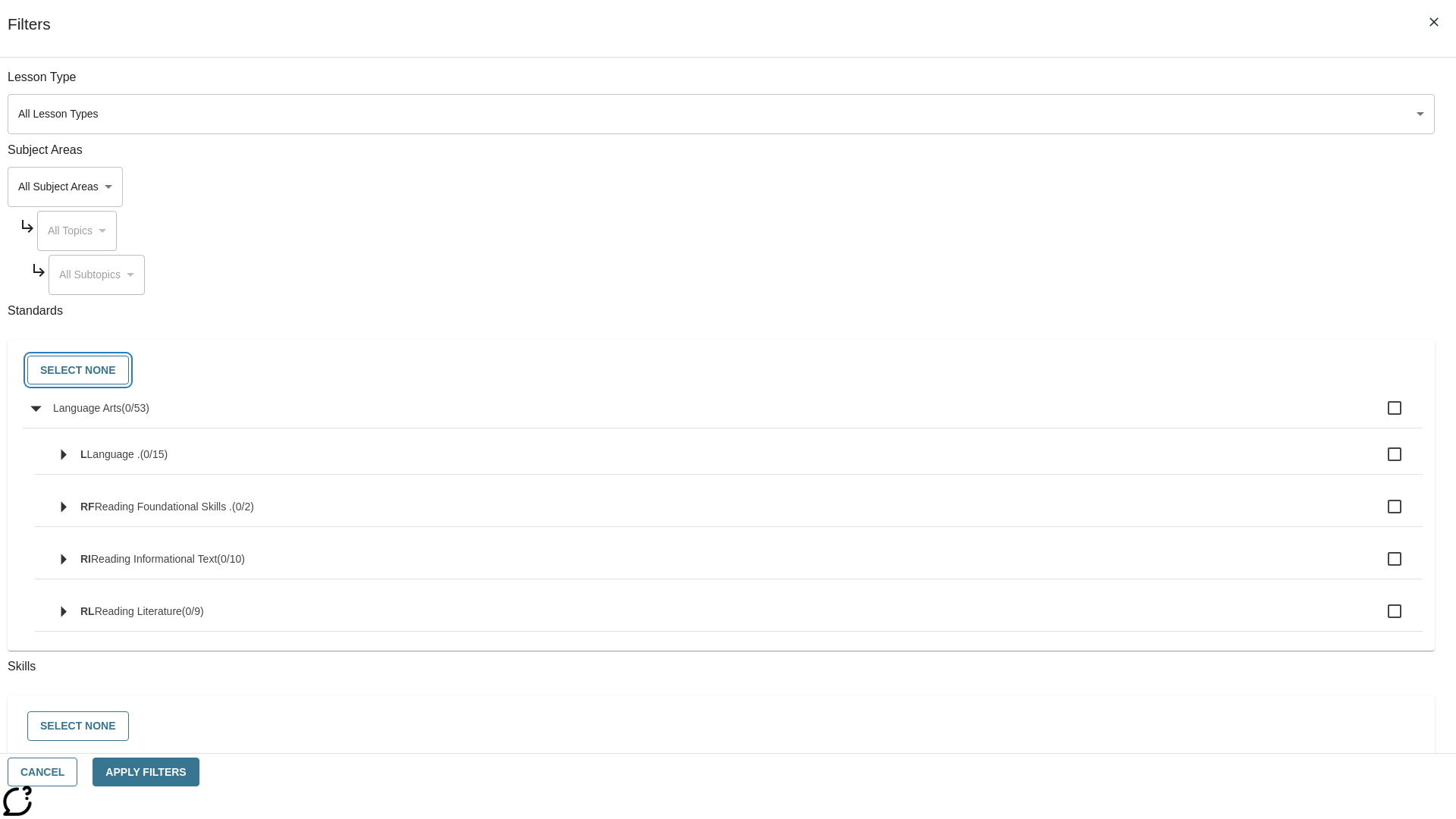
checkbox input "false"
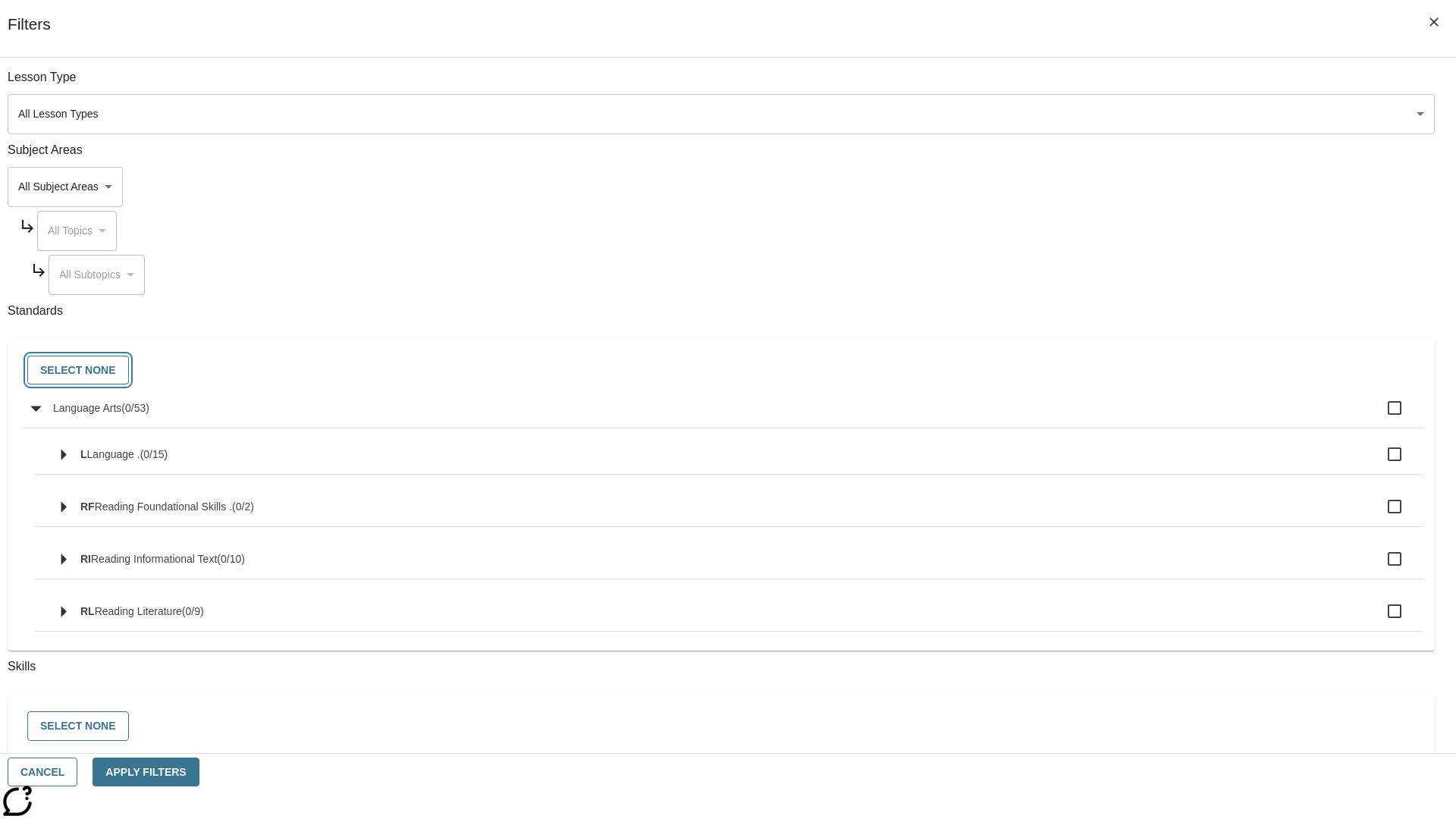
checkbox input "false"
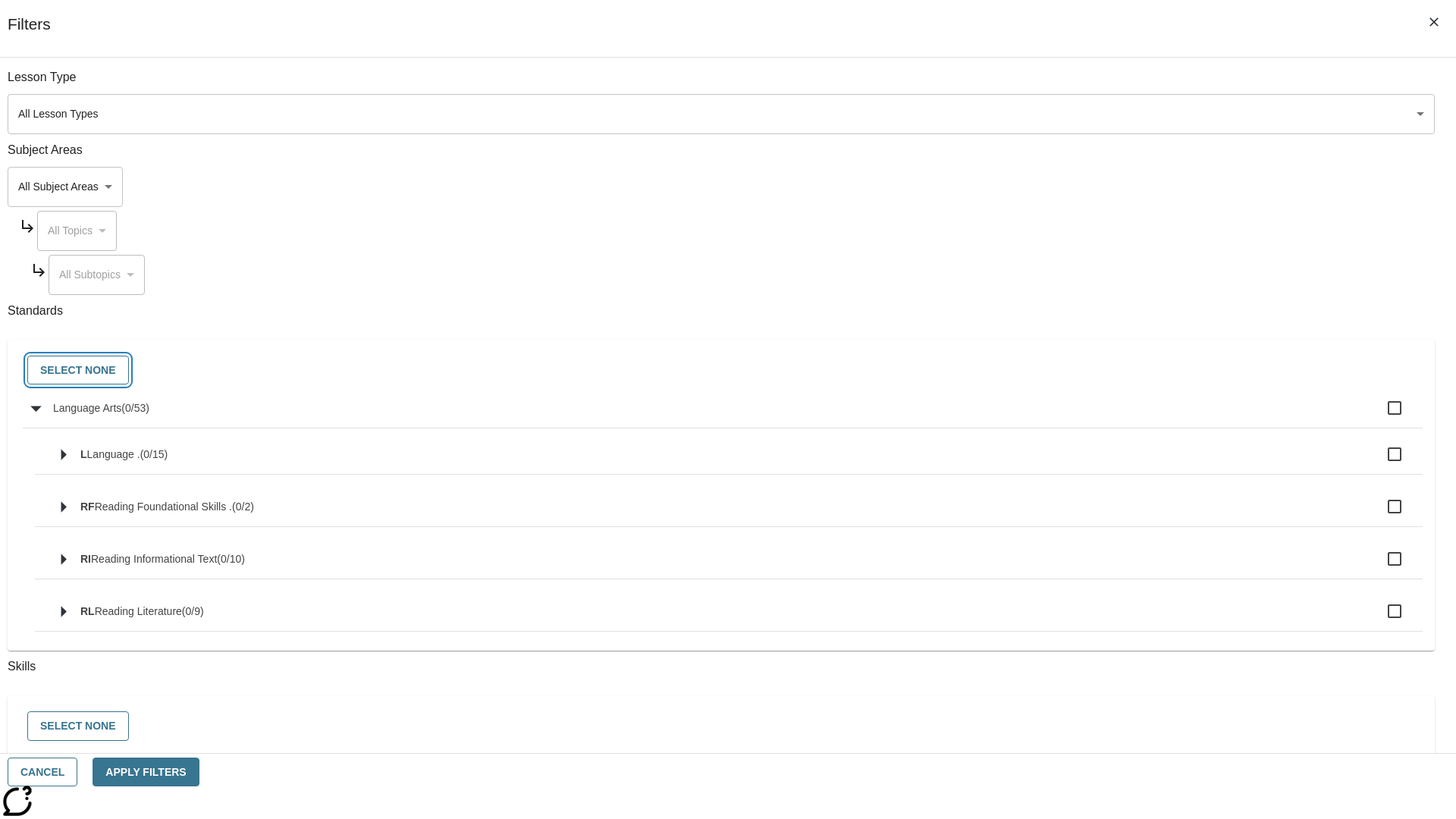
checkbox input "false"
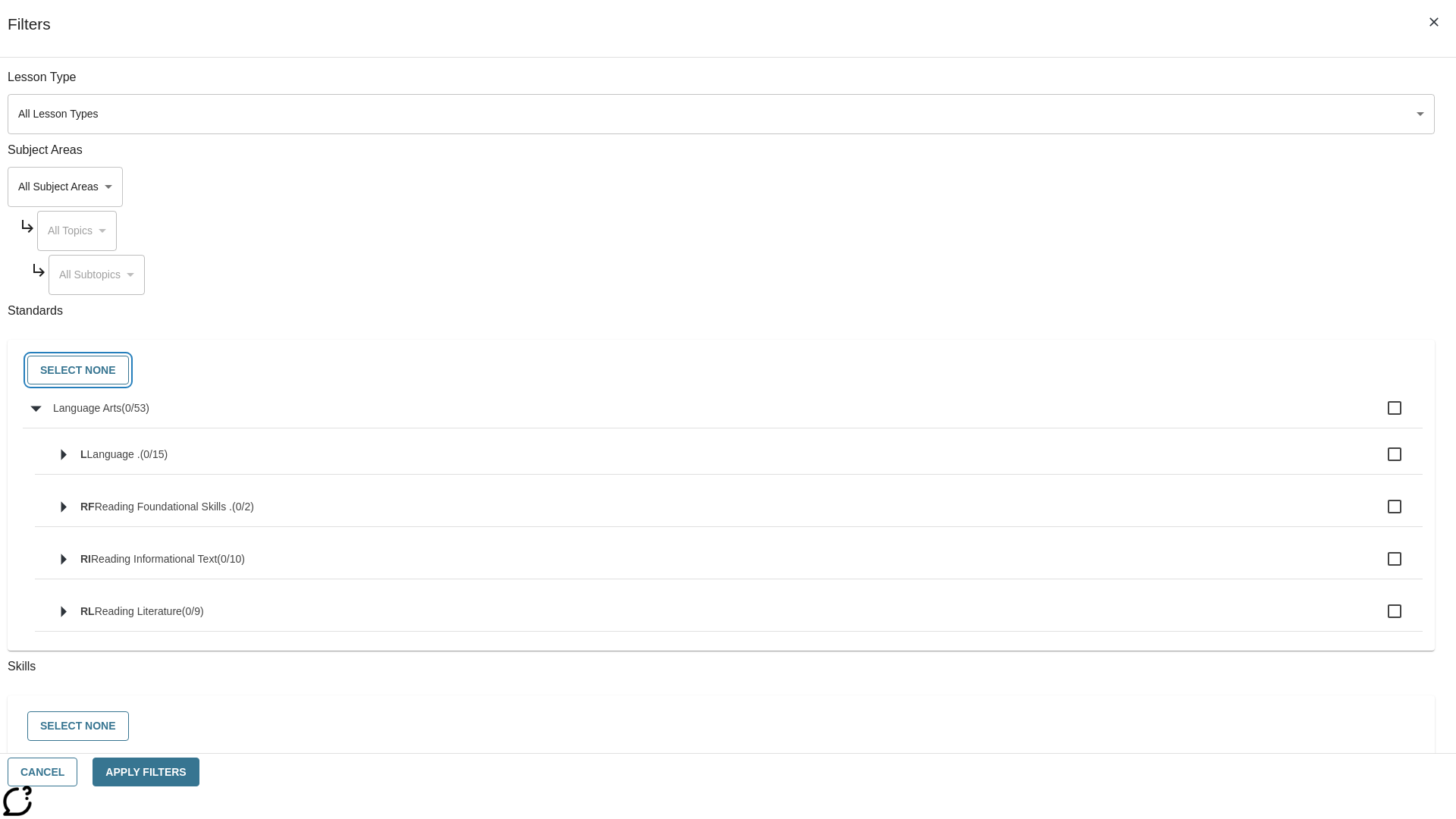
checkbox input "false"
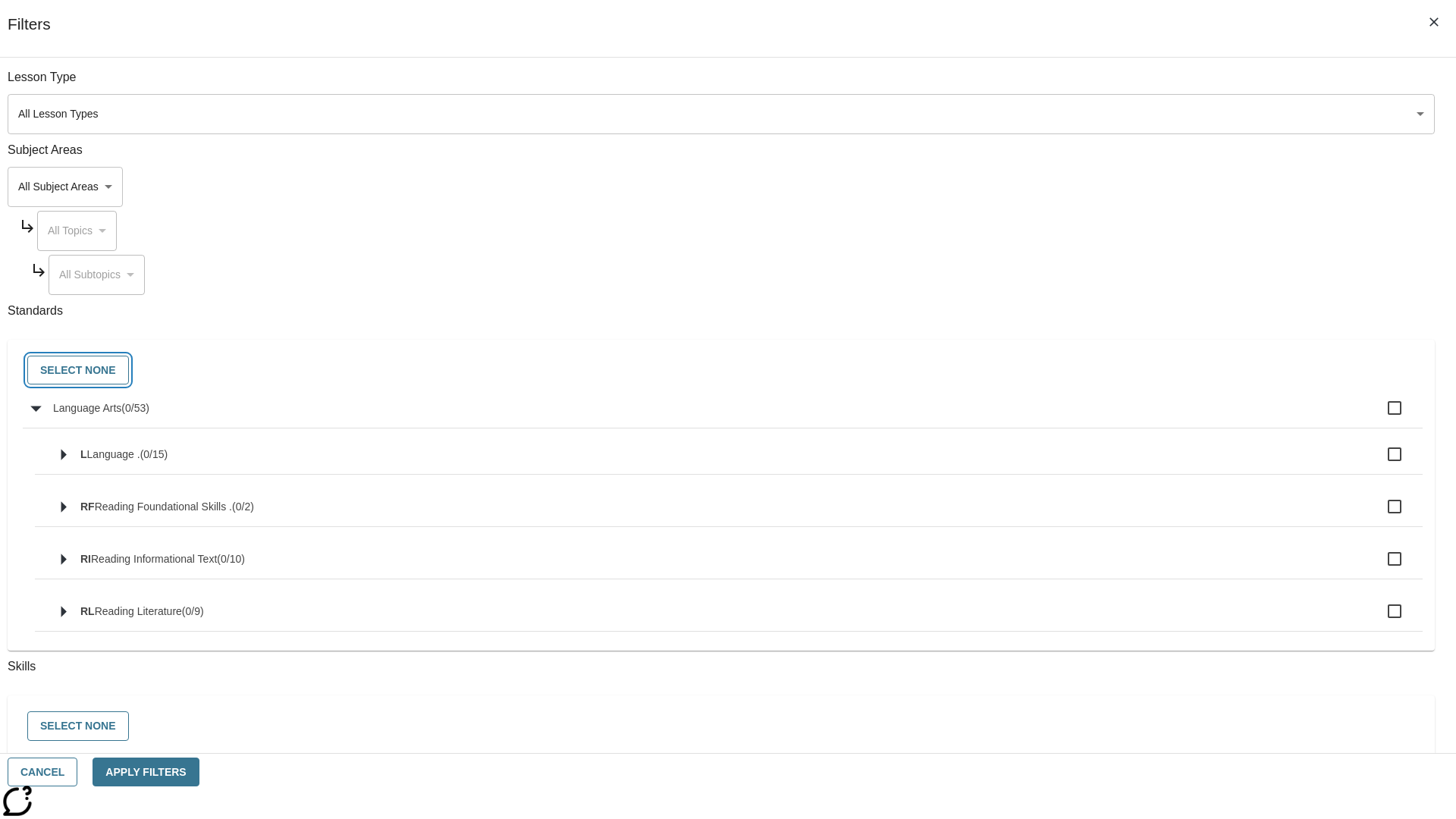
checkbox input "false"
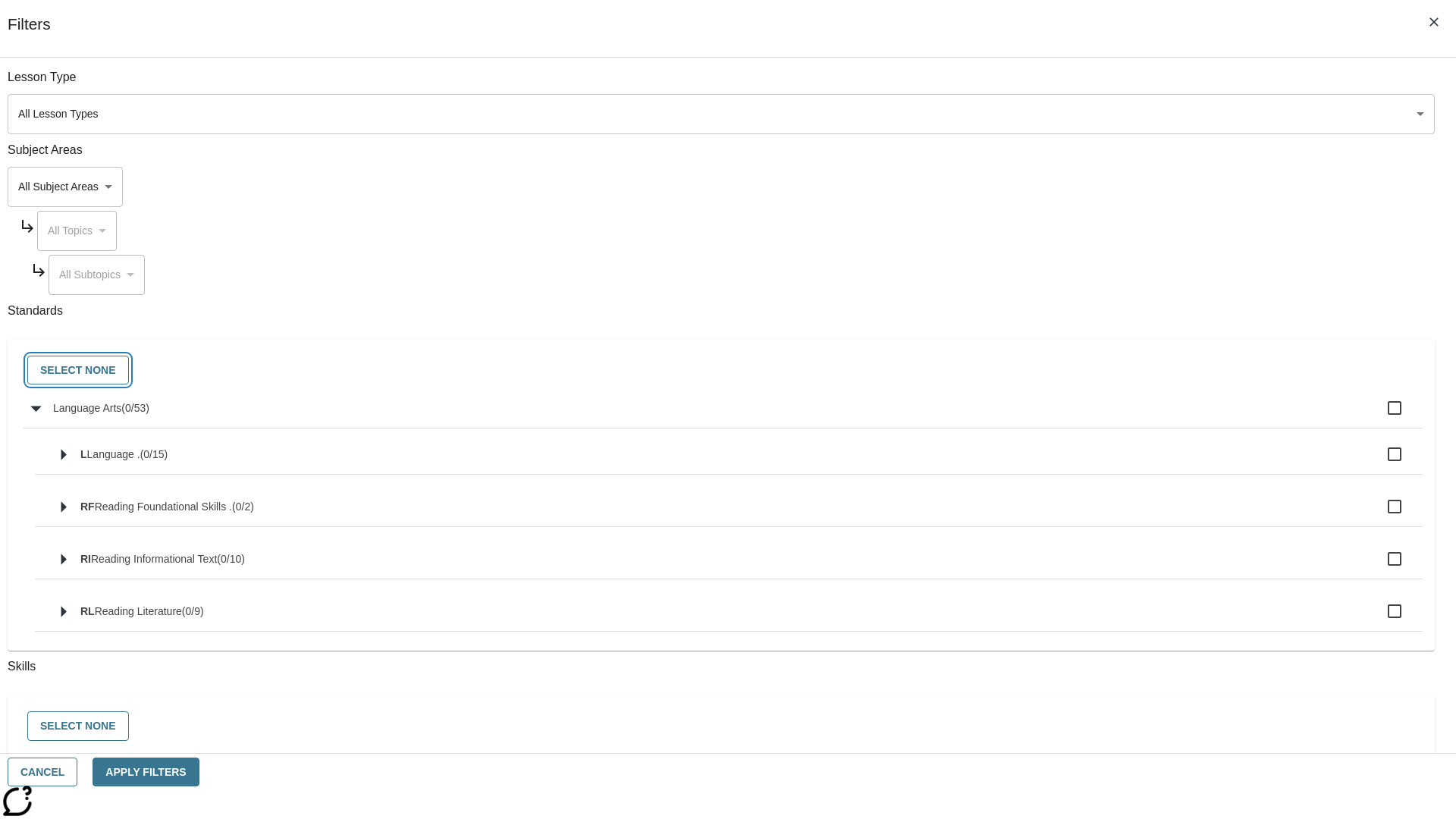
checkbox input "false"
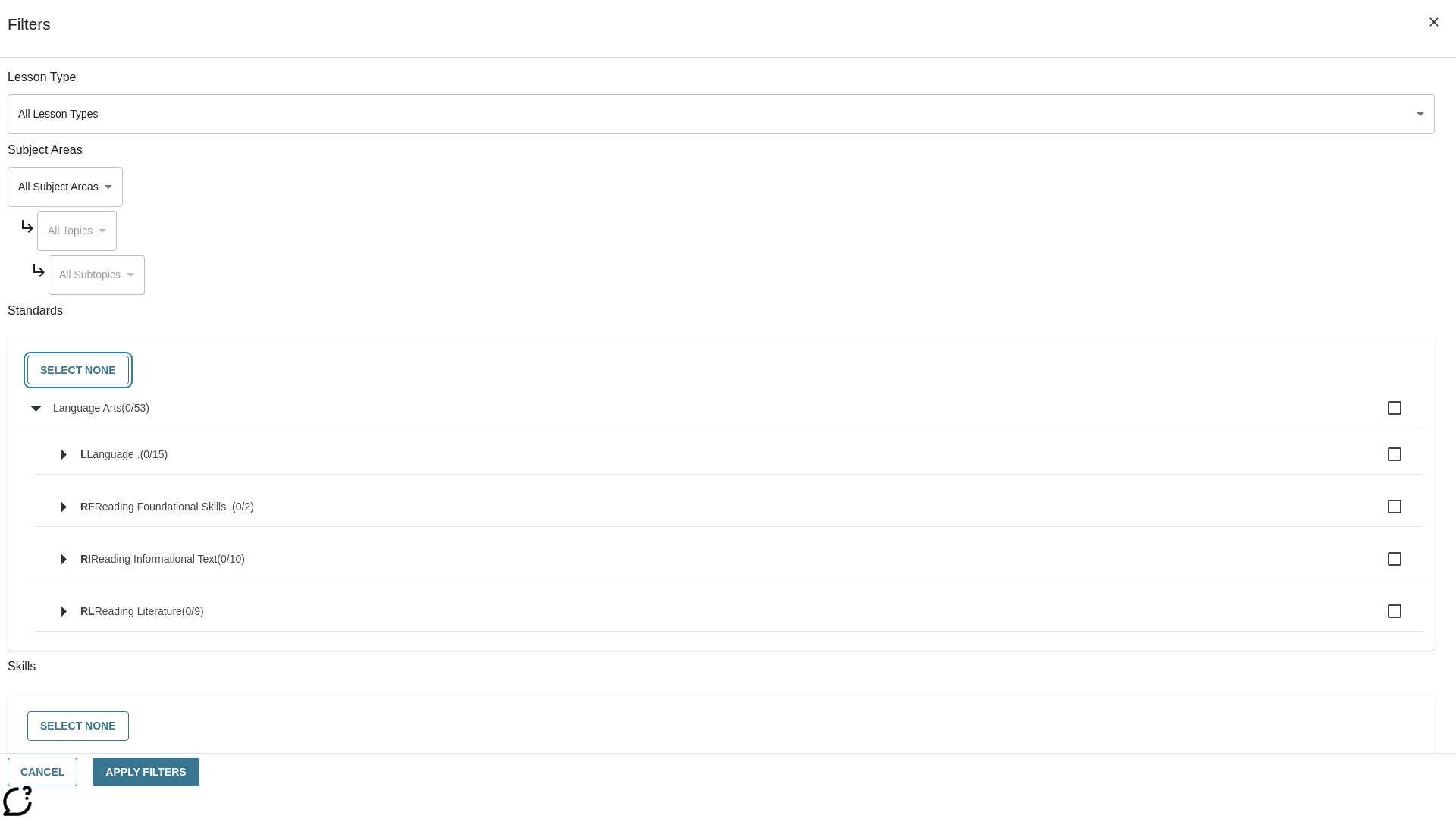
checkbox input "false"
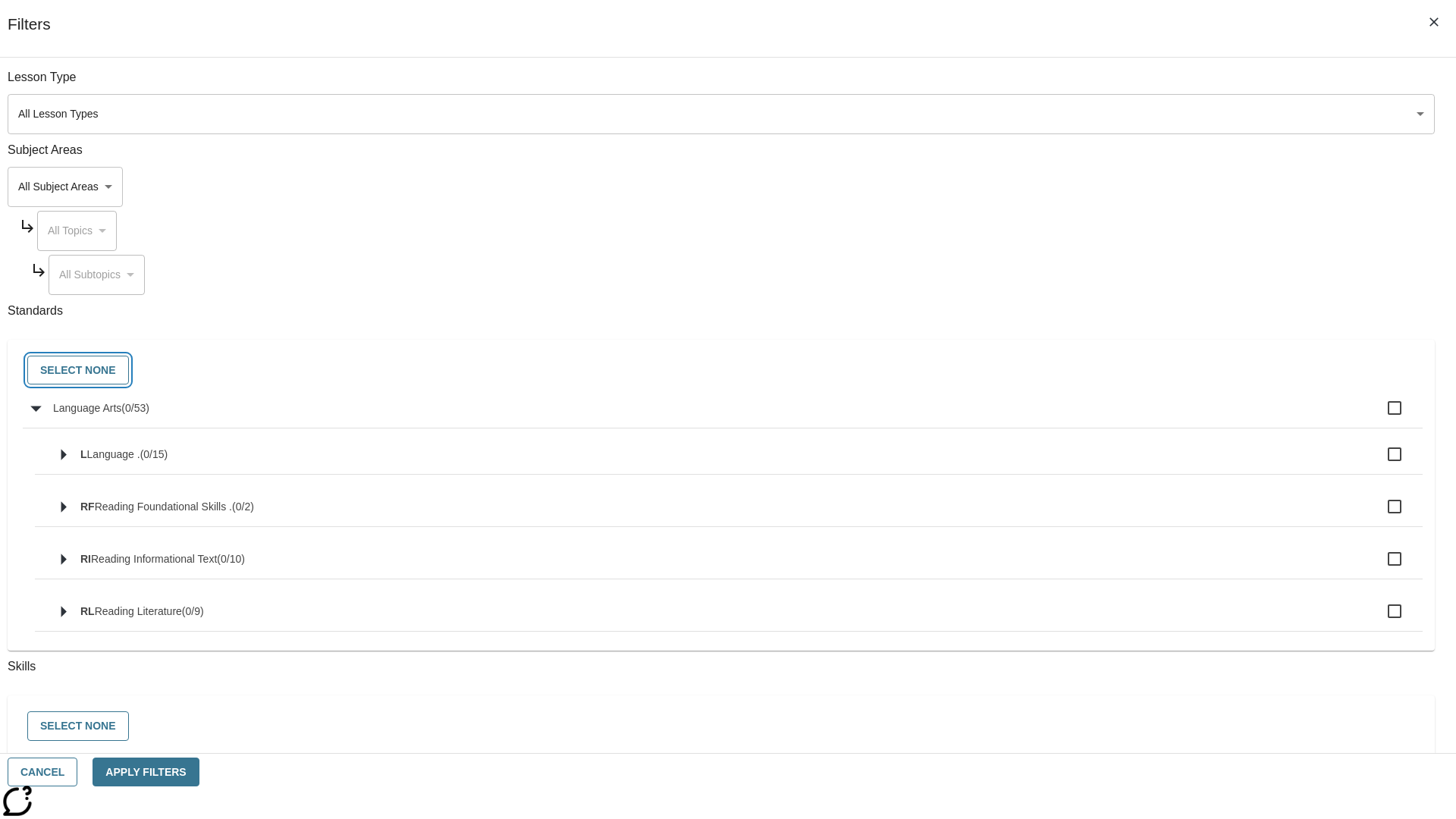
checkbox input "false"
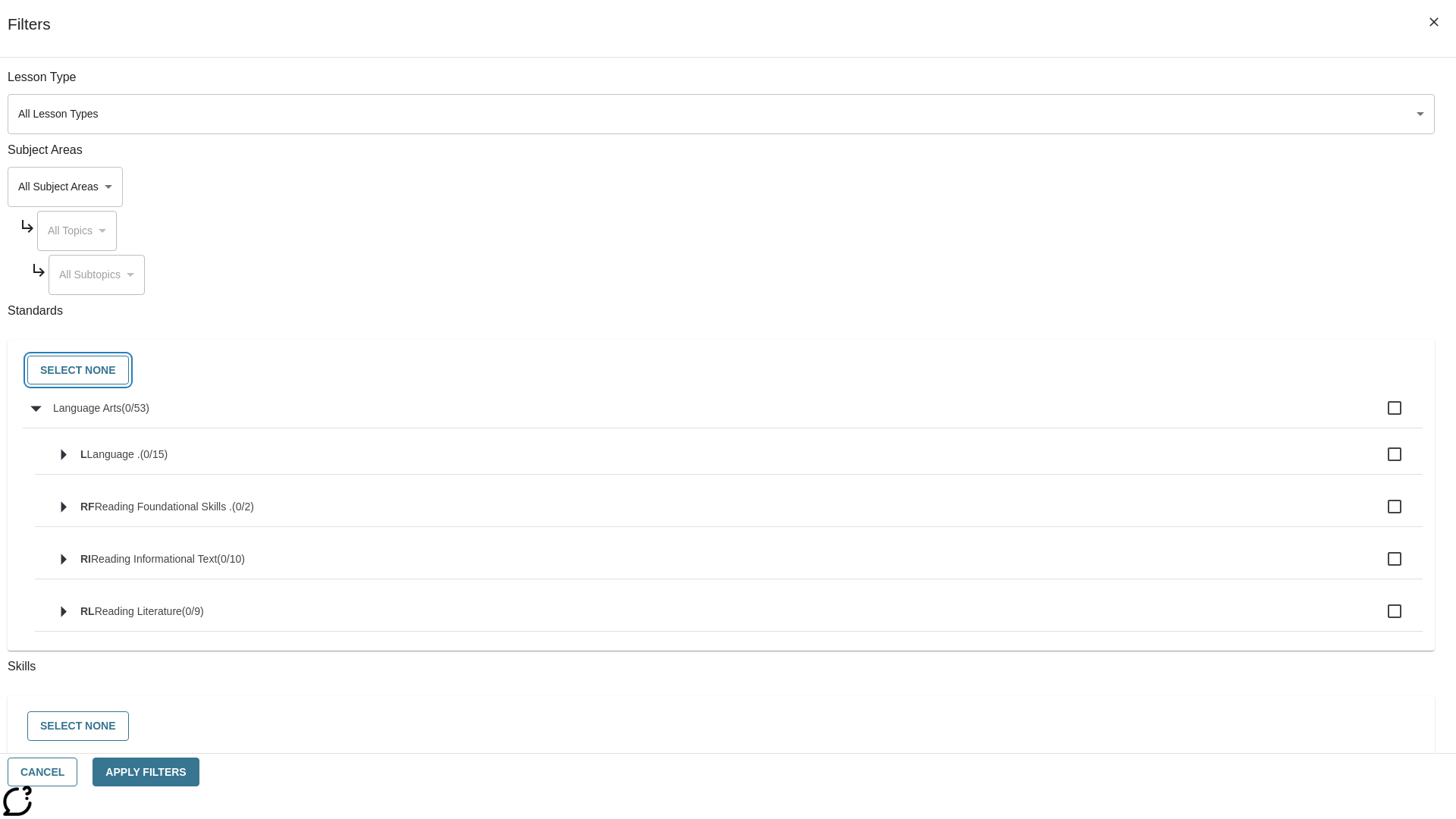
checkbox input "false"
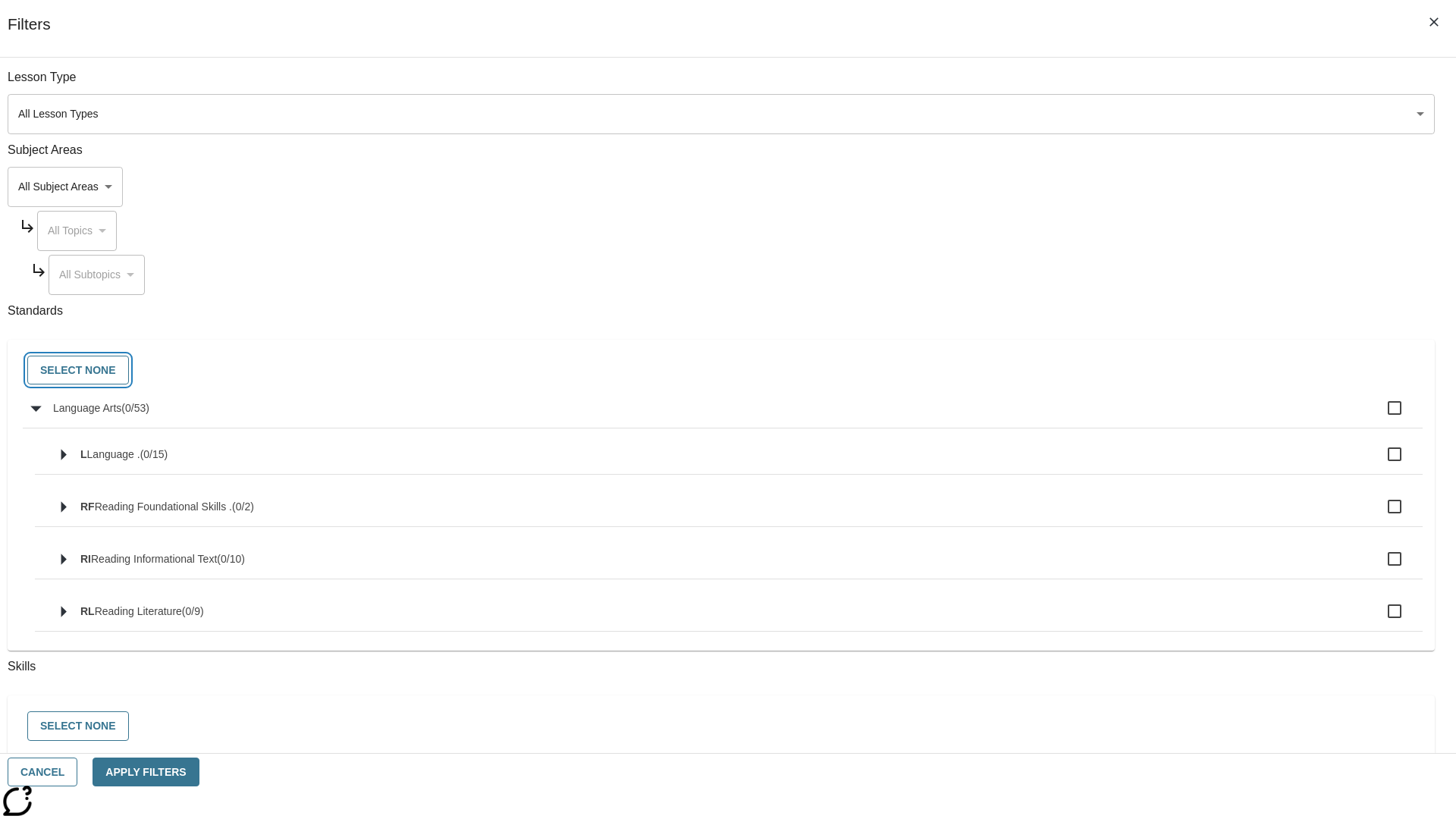
checkbox input "false"
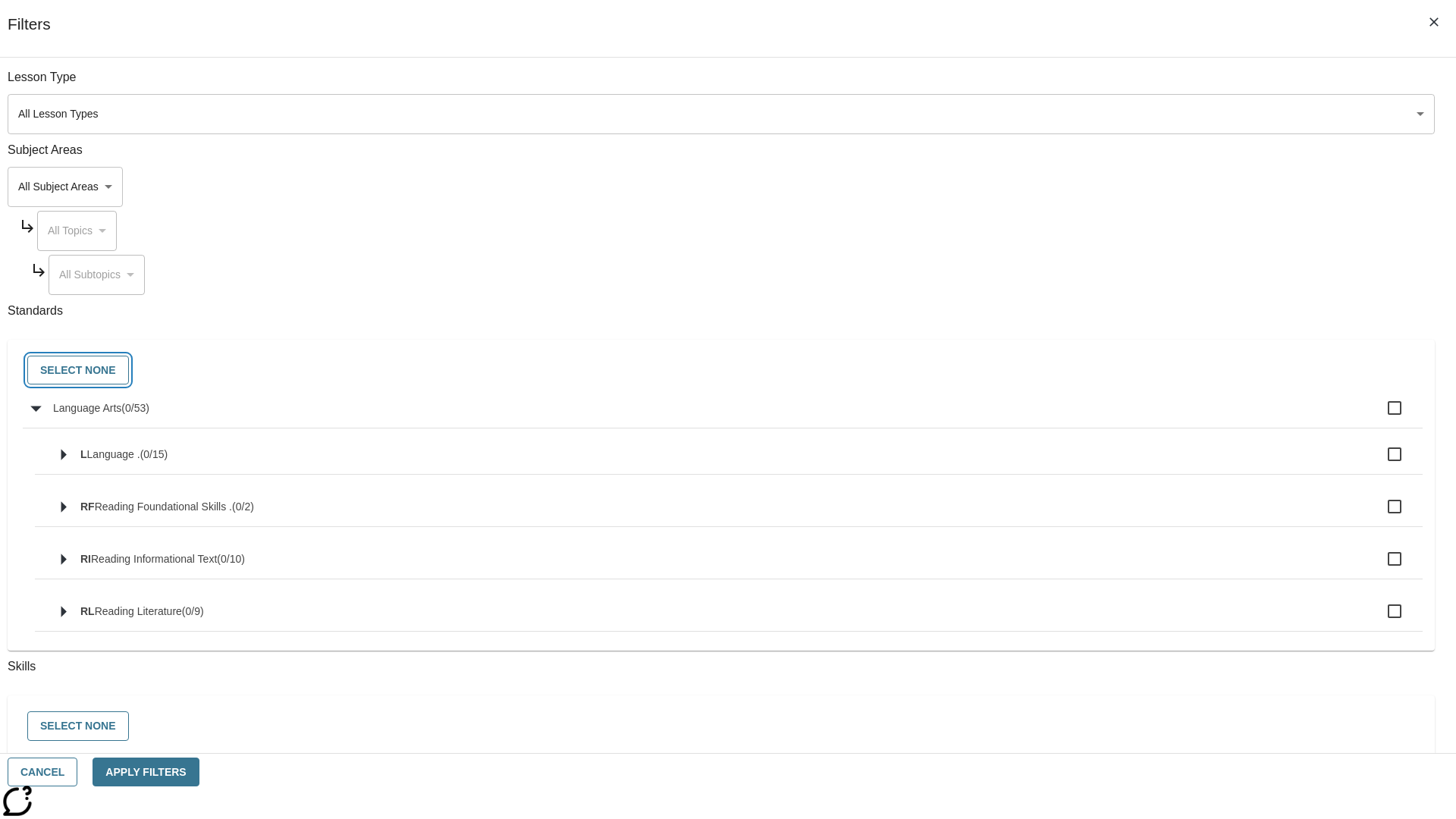
checkbox input "false"
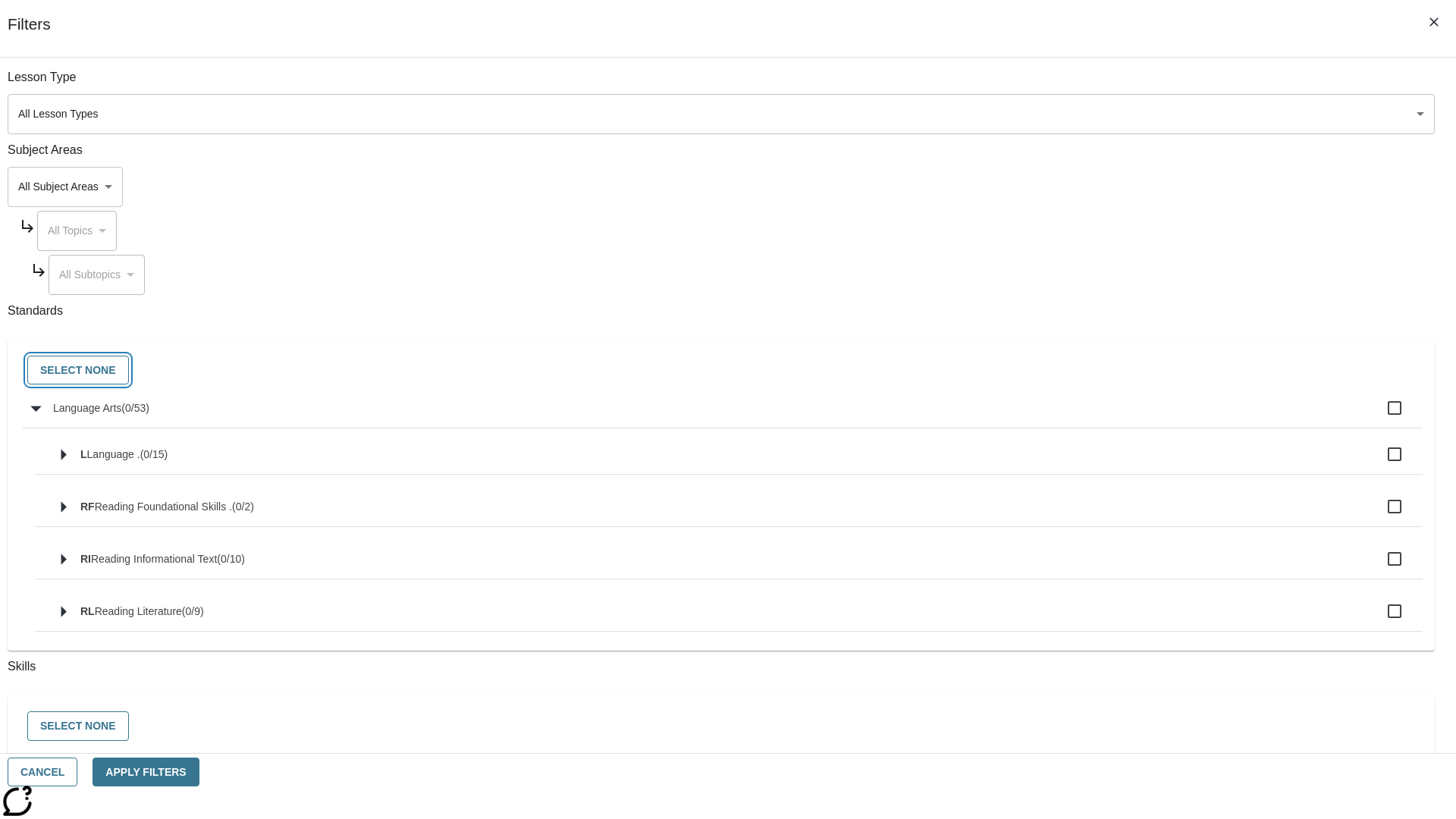
checkbox input "false"
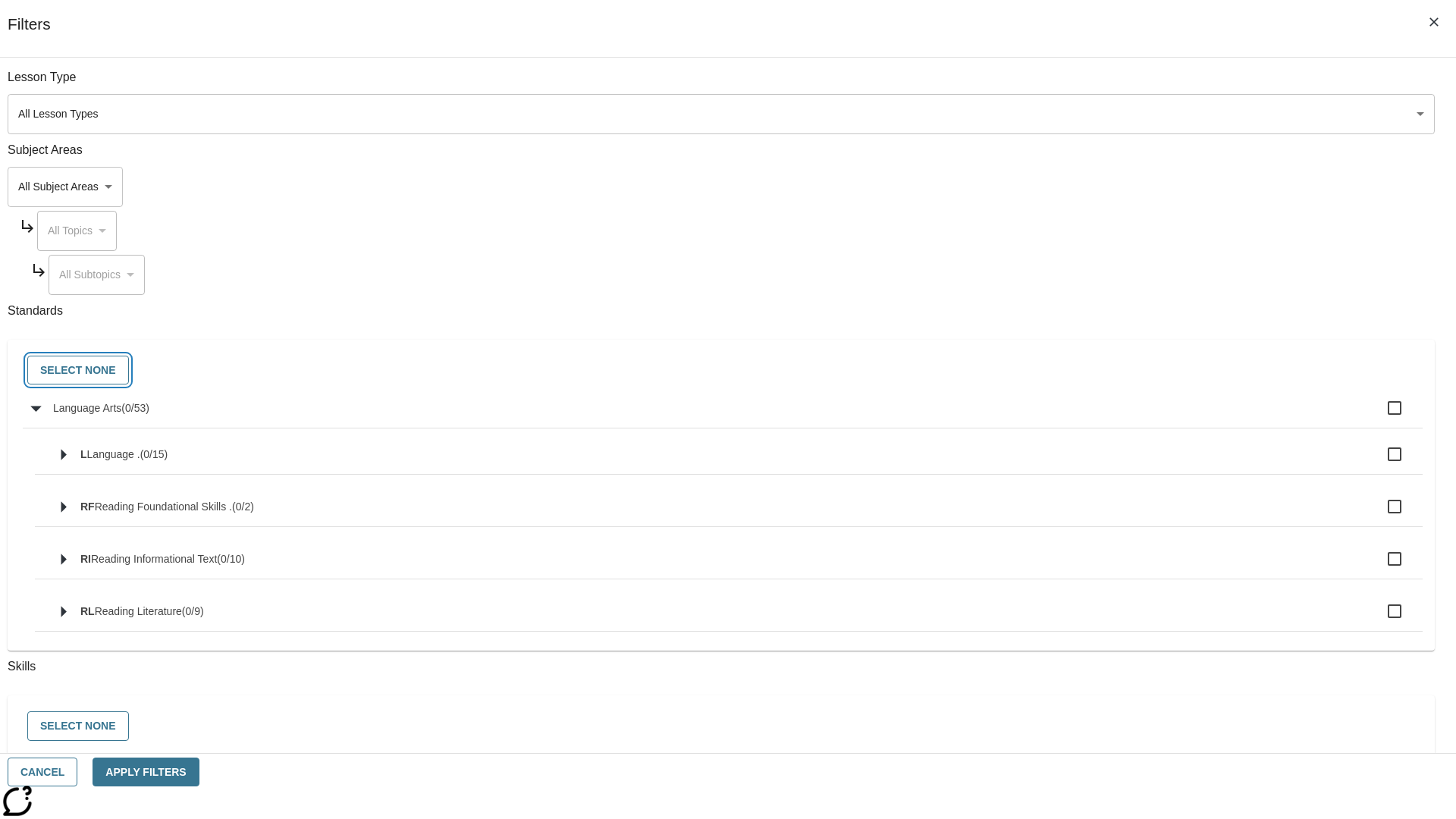
checkbox input "false"
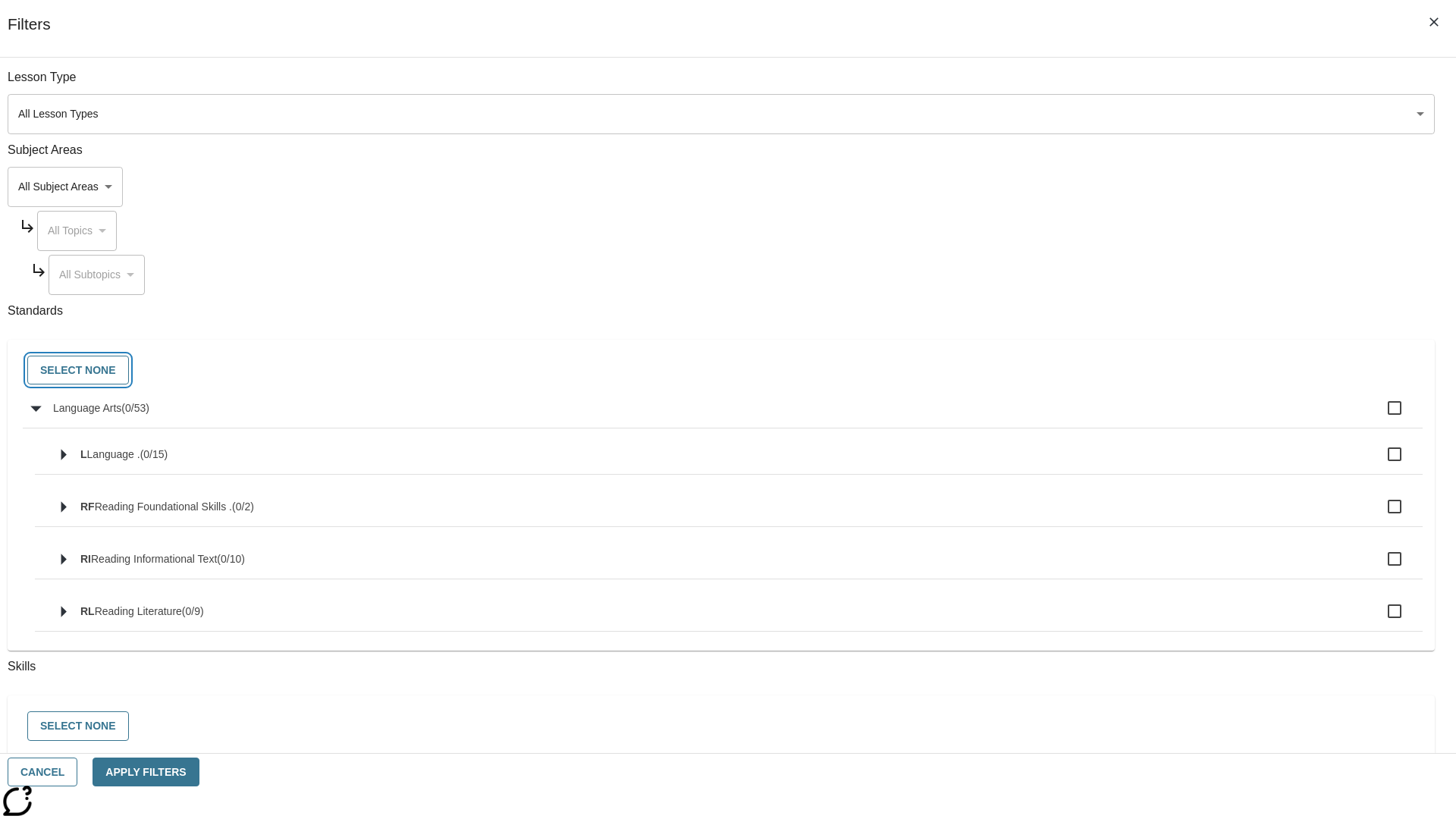
checkbox input "false"
click at [77, 772] on button "Cancel" at bounding box center [42, 772] width 69 height 29
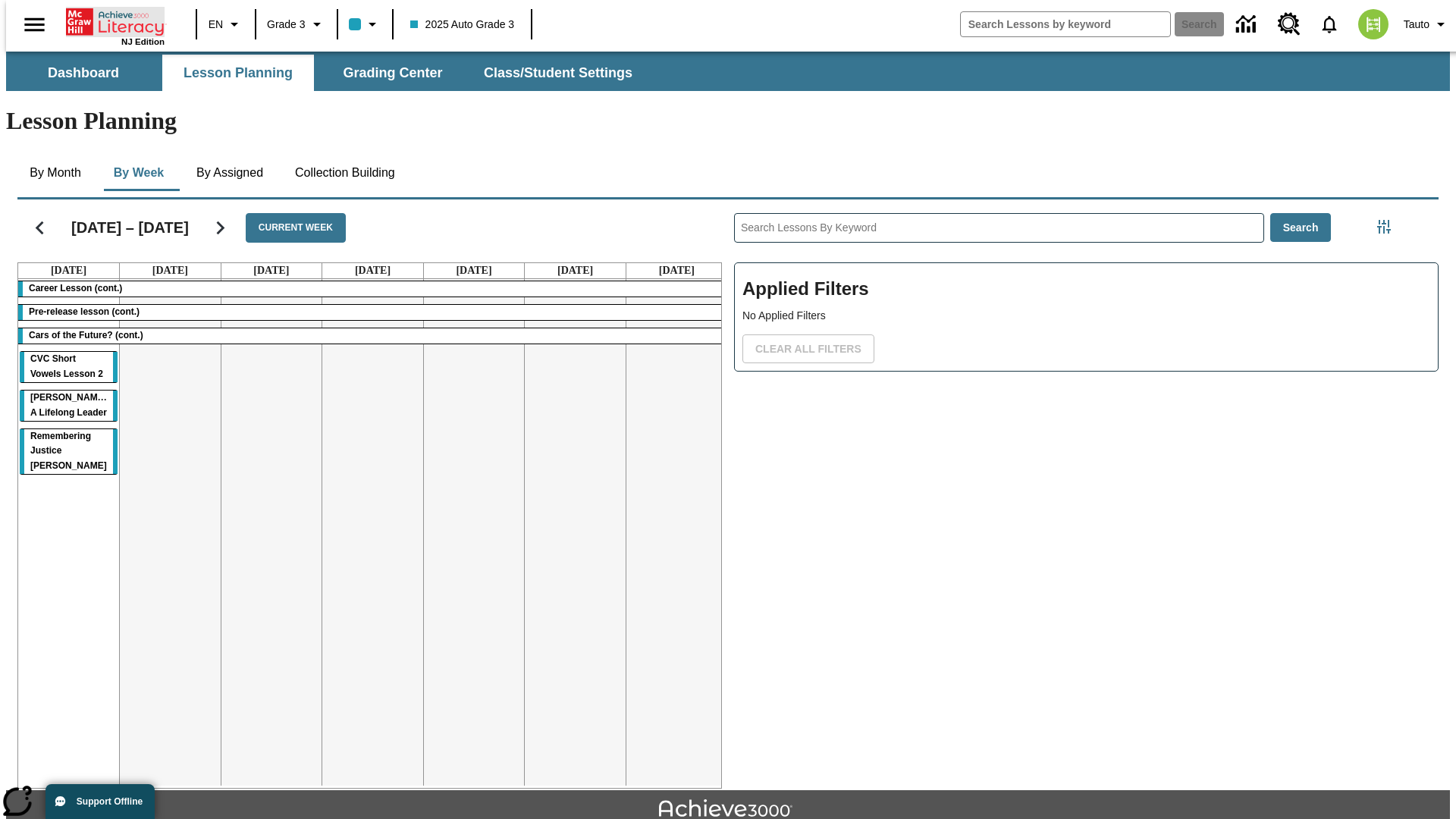
click at [109, 21] on icon "Home" at bounding box center [117, 21] width 101 height 30
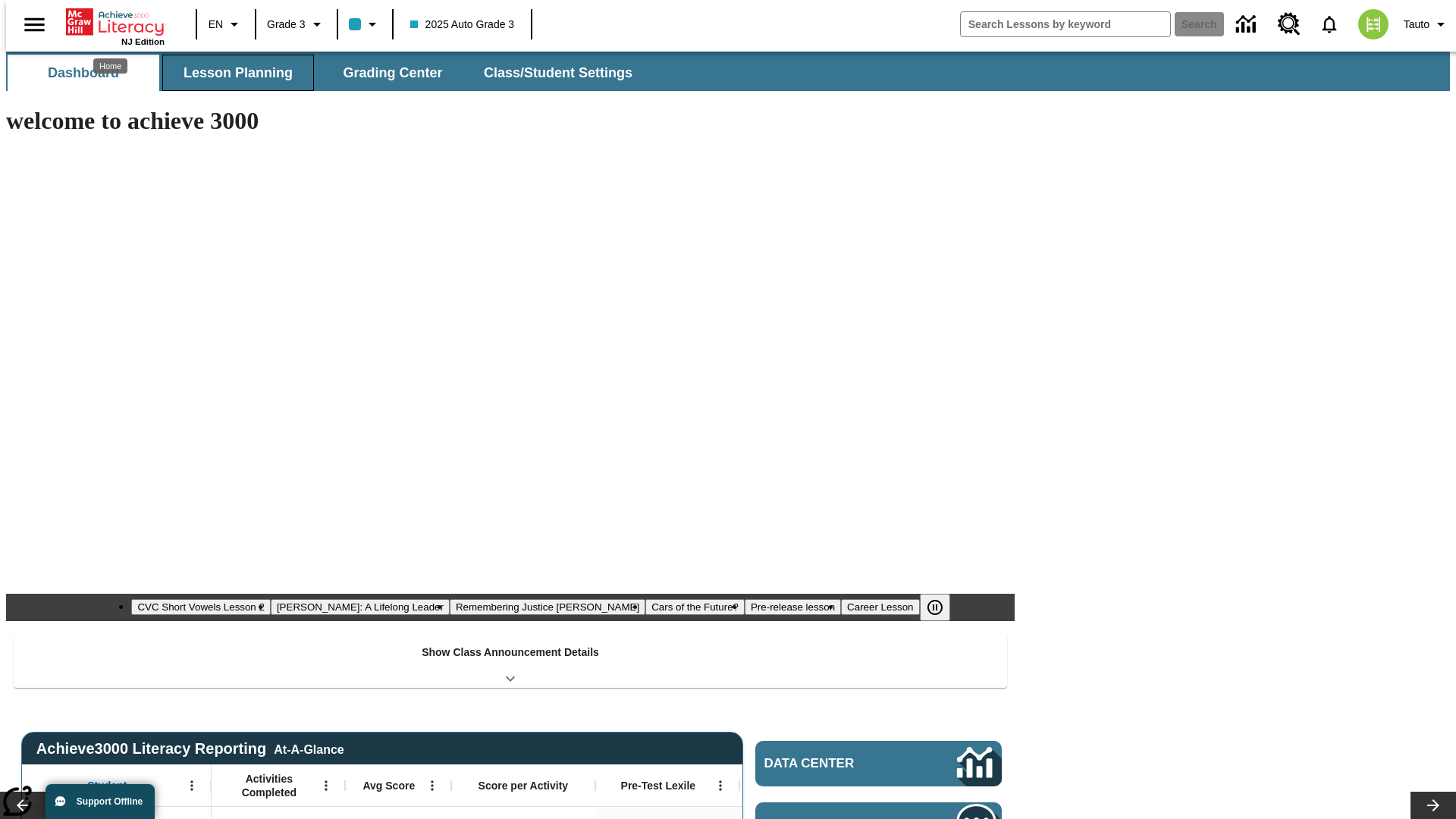
click at [232, 73] on button "Lesson Planning" at bounding box center [238, 73] width 152 height 36
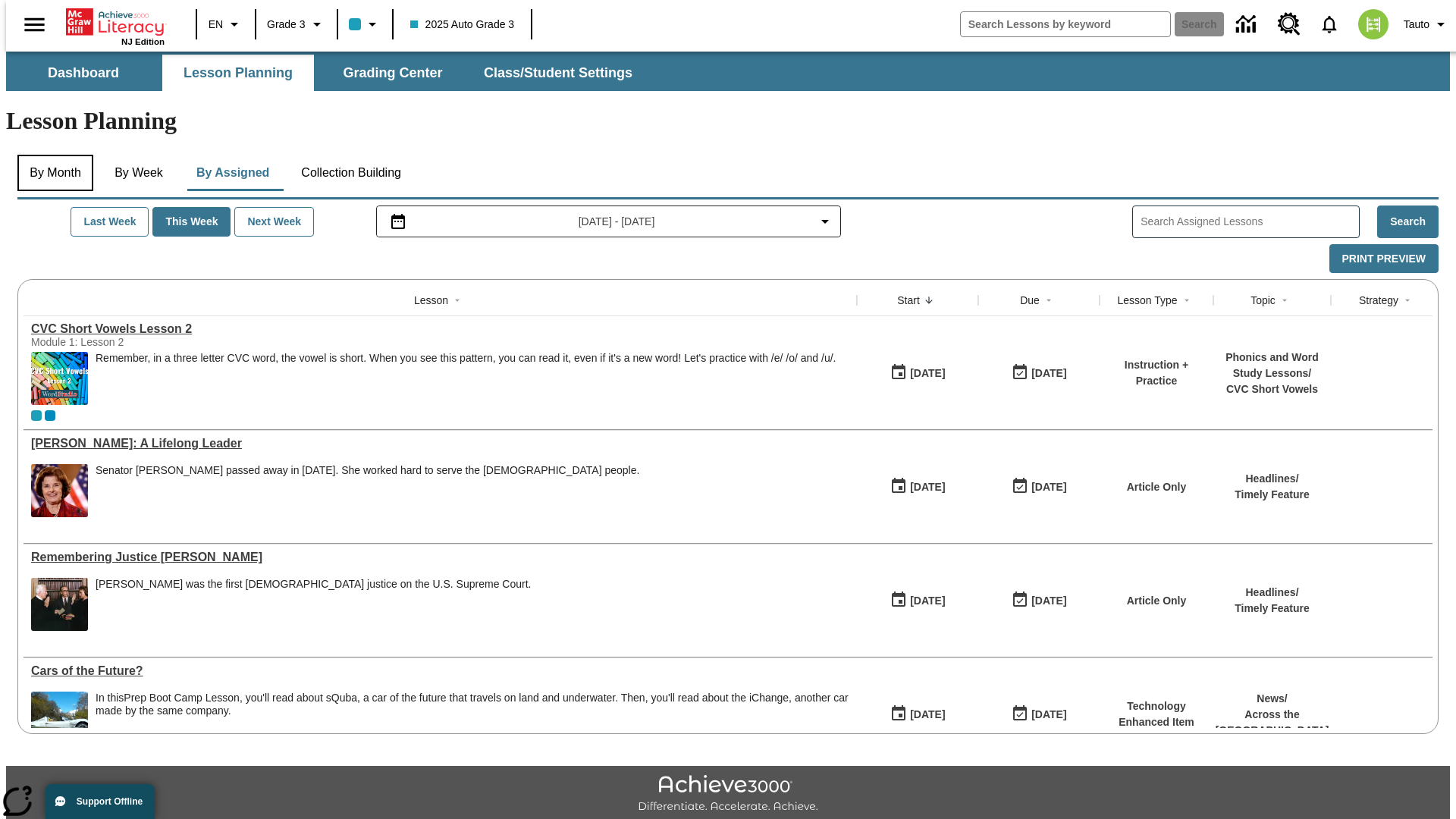
click at [51, 154] on button "By Month" at bounding box center [55, 172] width 76 height 36
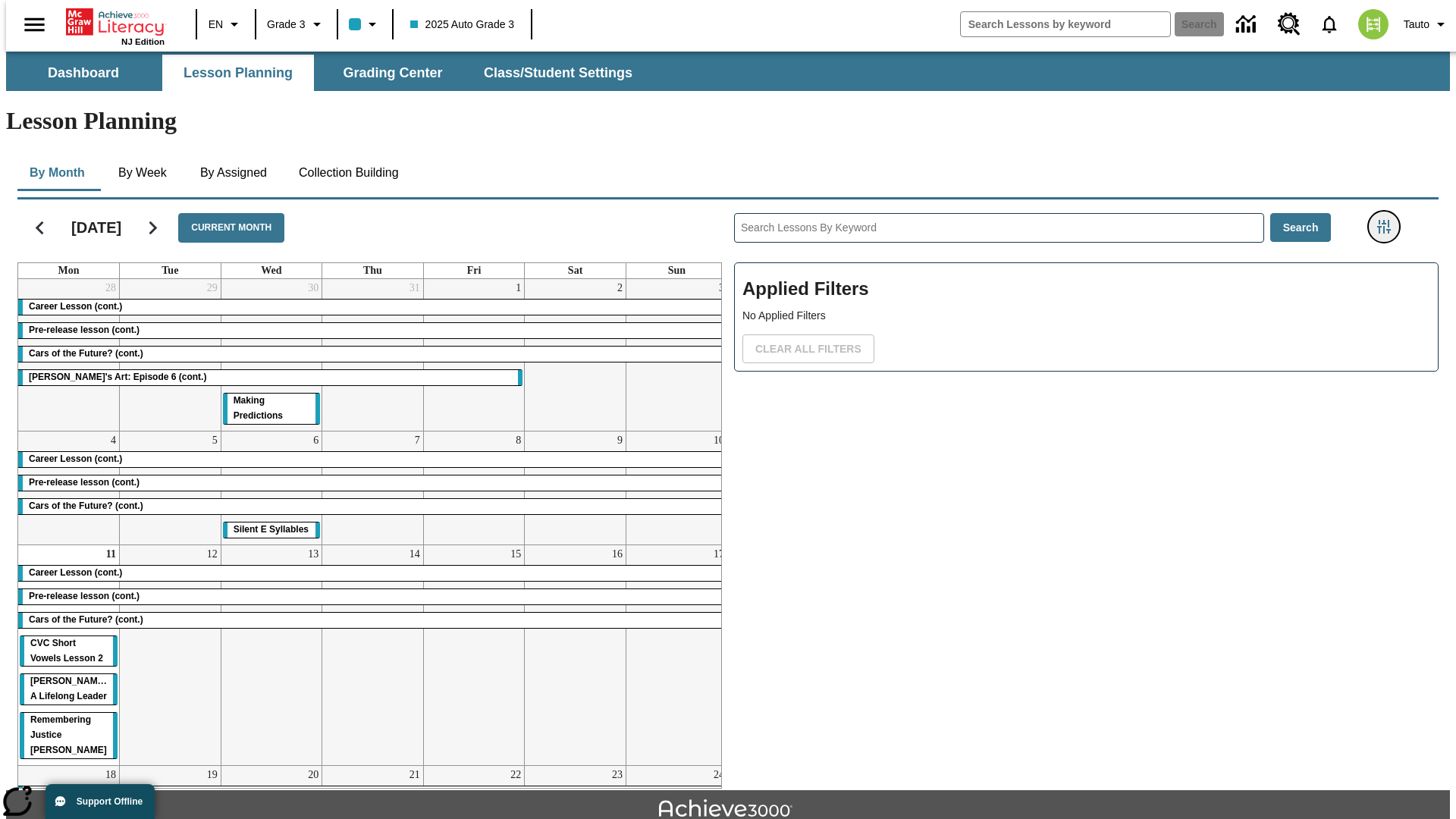
click at [1388, 220] on icon "Filters Side menu" at bounding box center [1384, 226] width 14 height 14
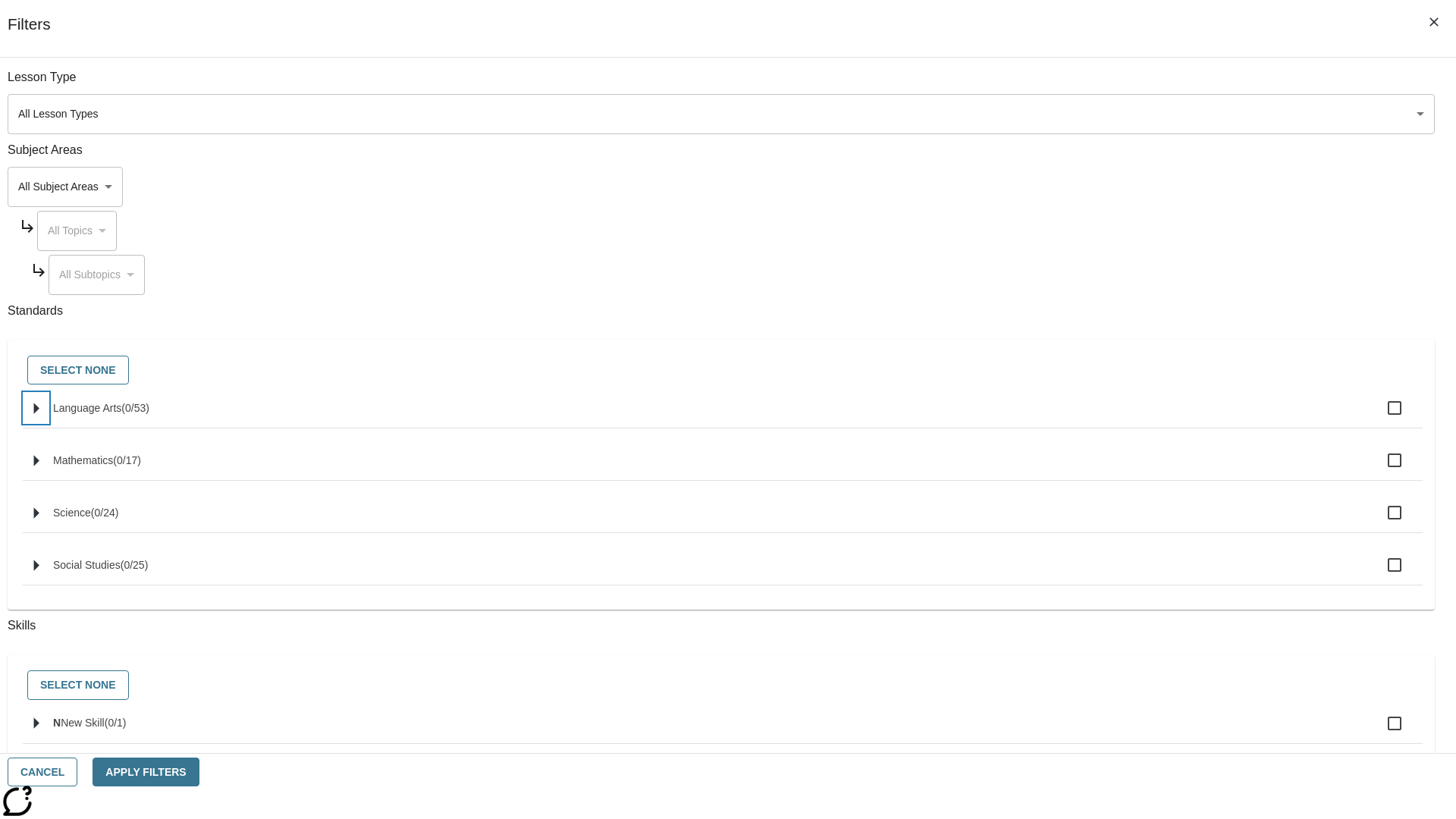
click at [39, 414] on icon "Select standards" at bounding box center [37, 407] width 5 height 11
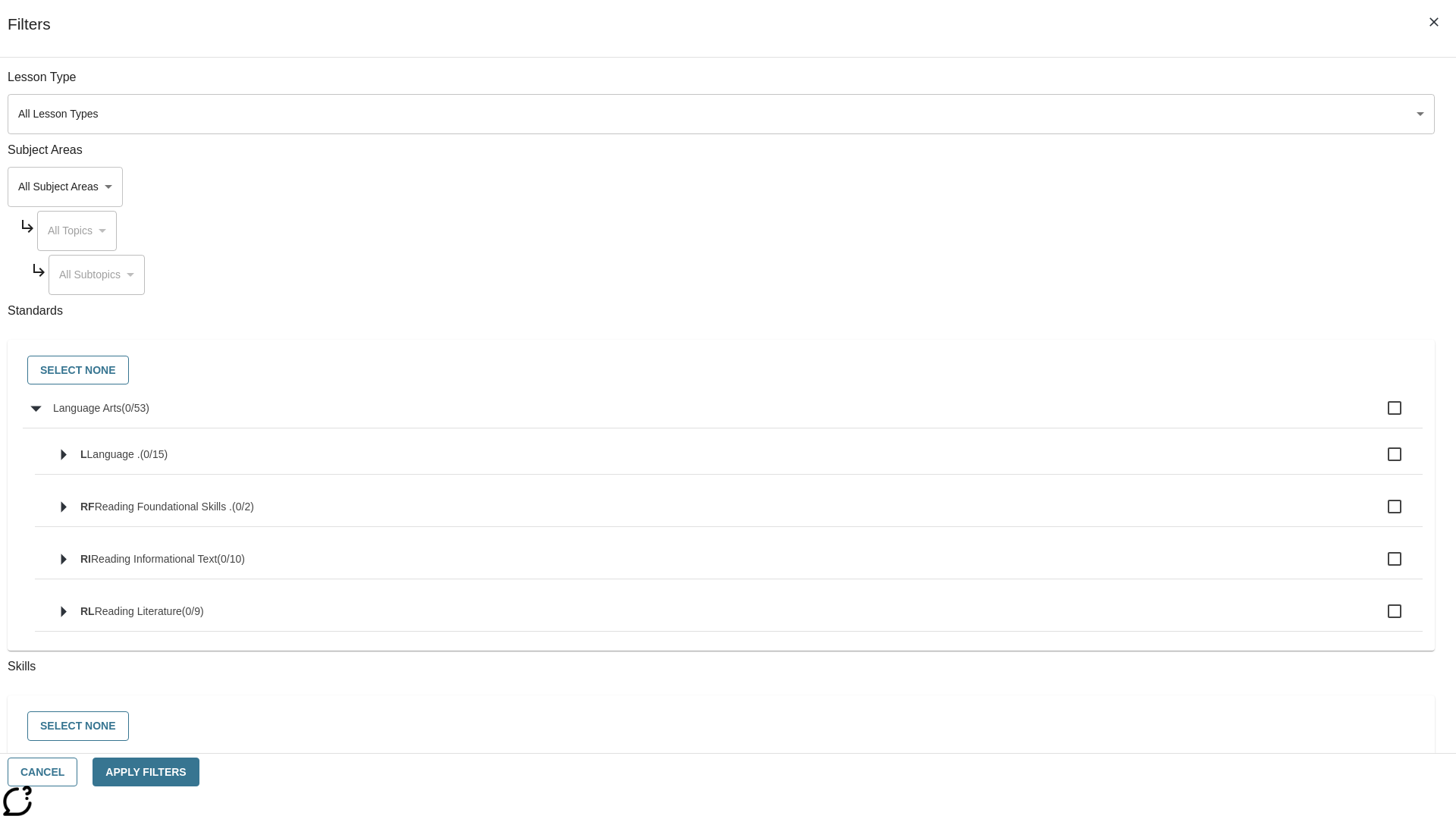
click at [1103, 416] on label "Language Arts ( 0 / 53 )" at bounding box center [732, 407] width 1357 height 32
click at [1379, 416] on input "Language Arts ( 0 / 53 )" at bounding box center [1394, 407] width 32 height 32
checkbox input "true"
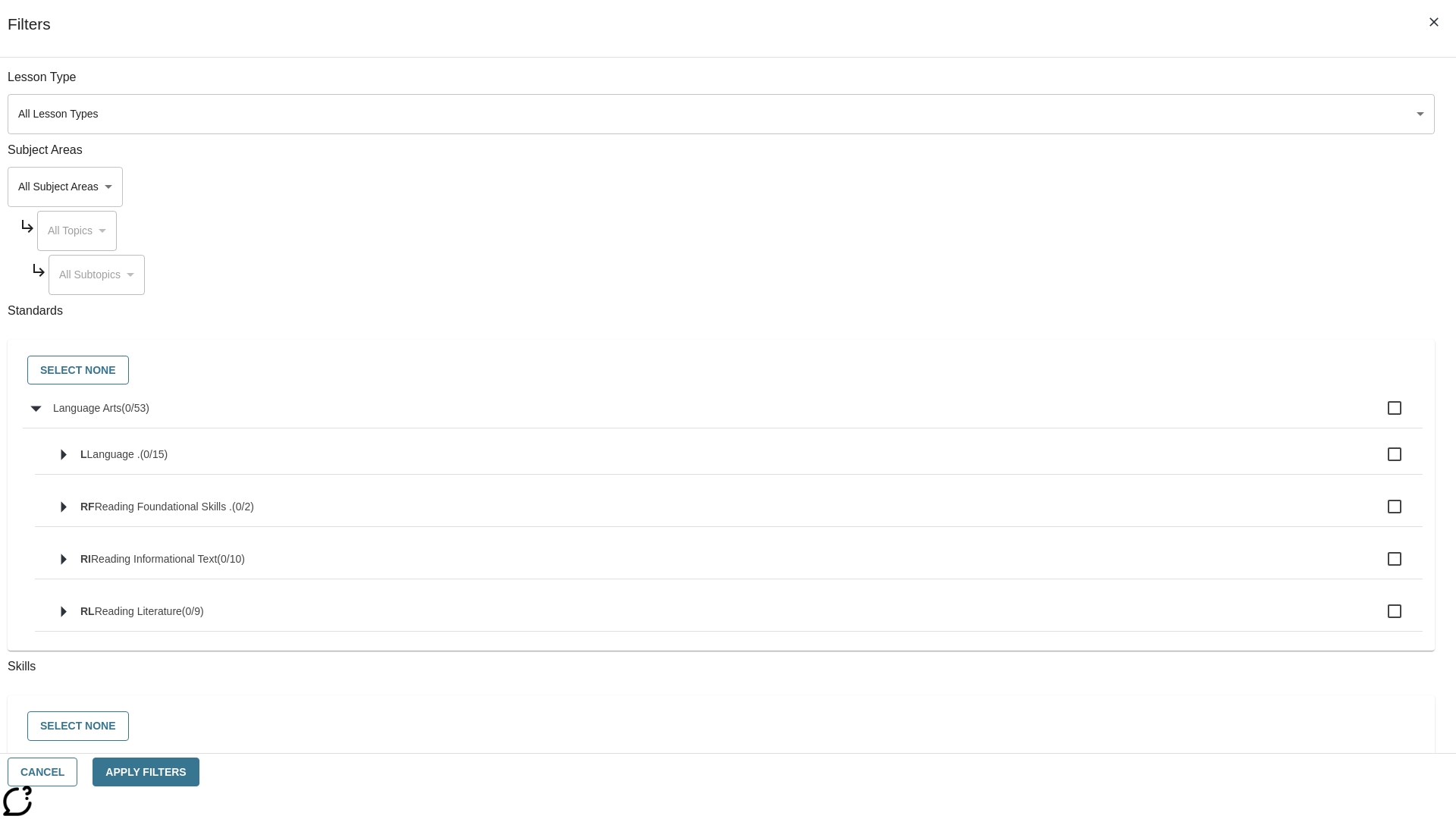
checkbox input "true"
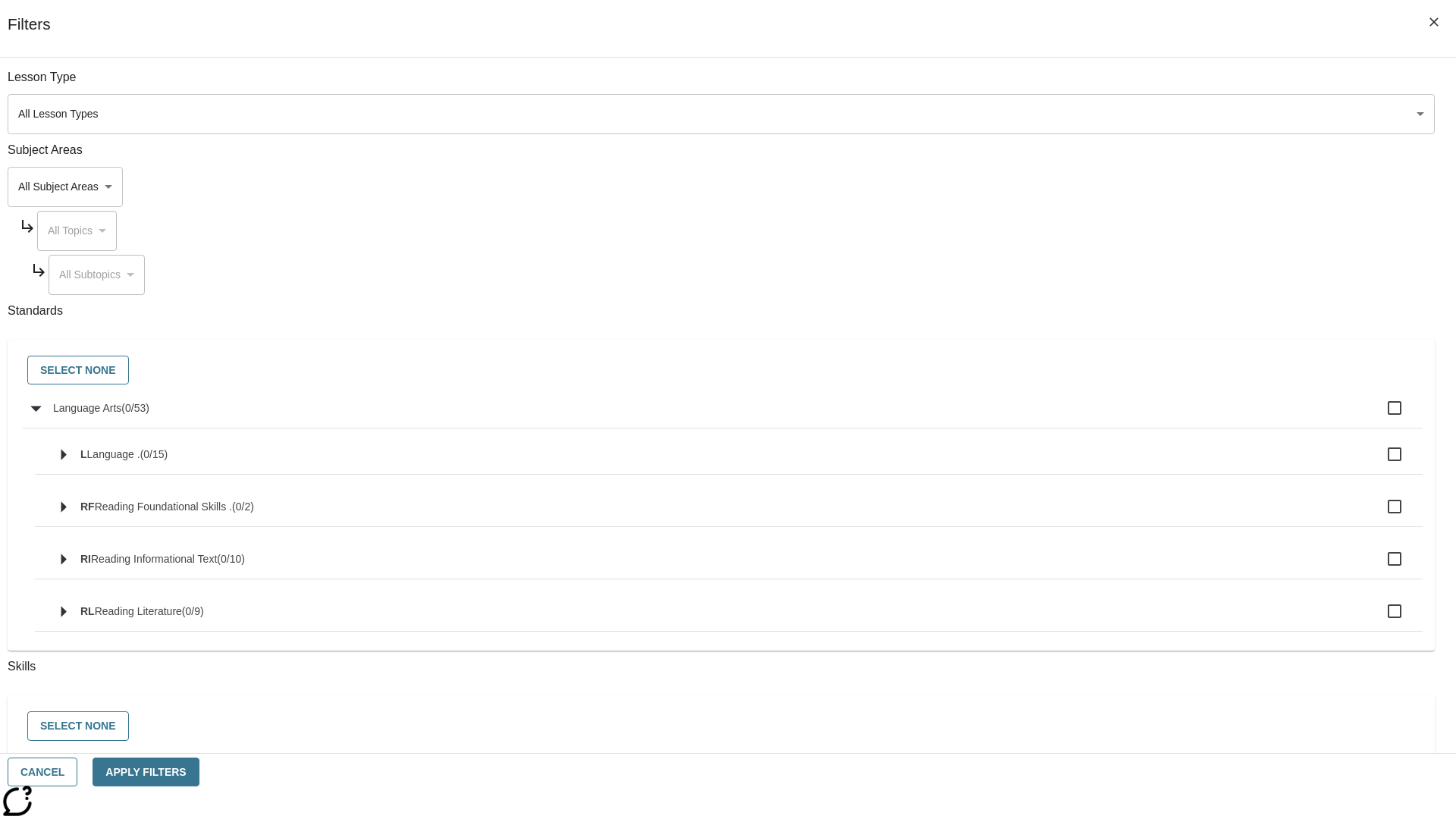
checkbox input "true"
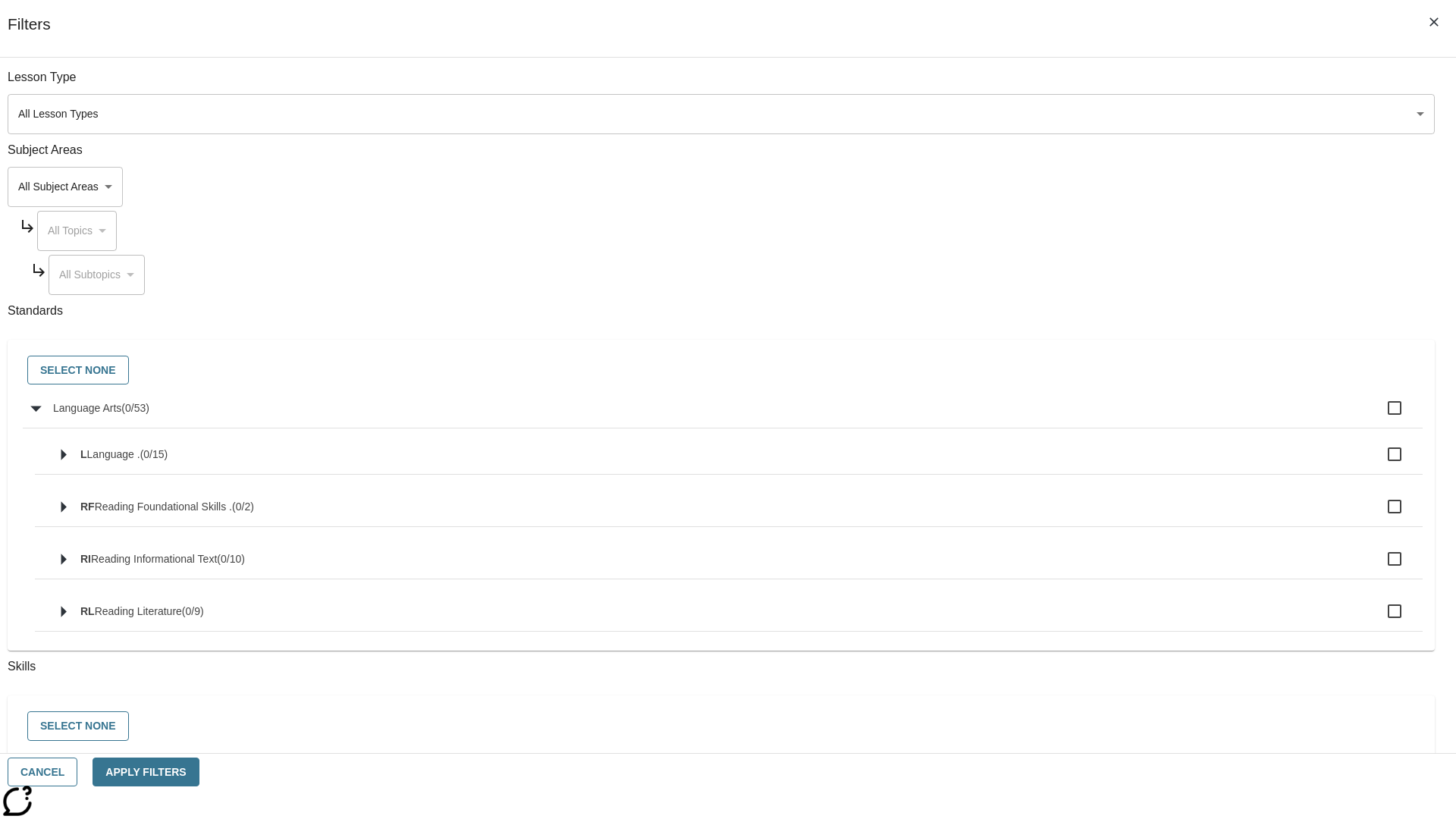
checkbox input "true"
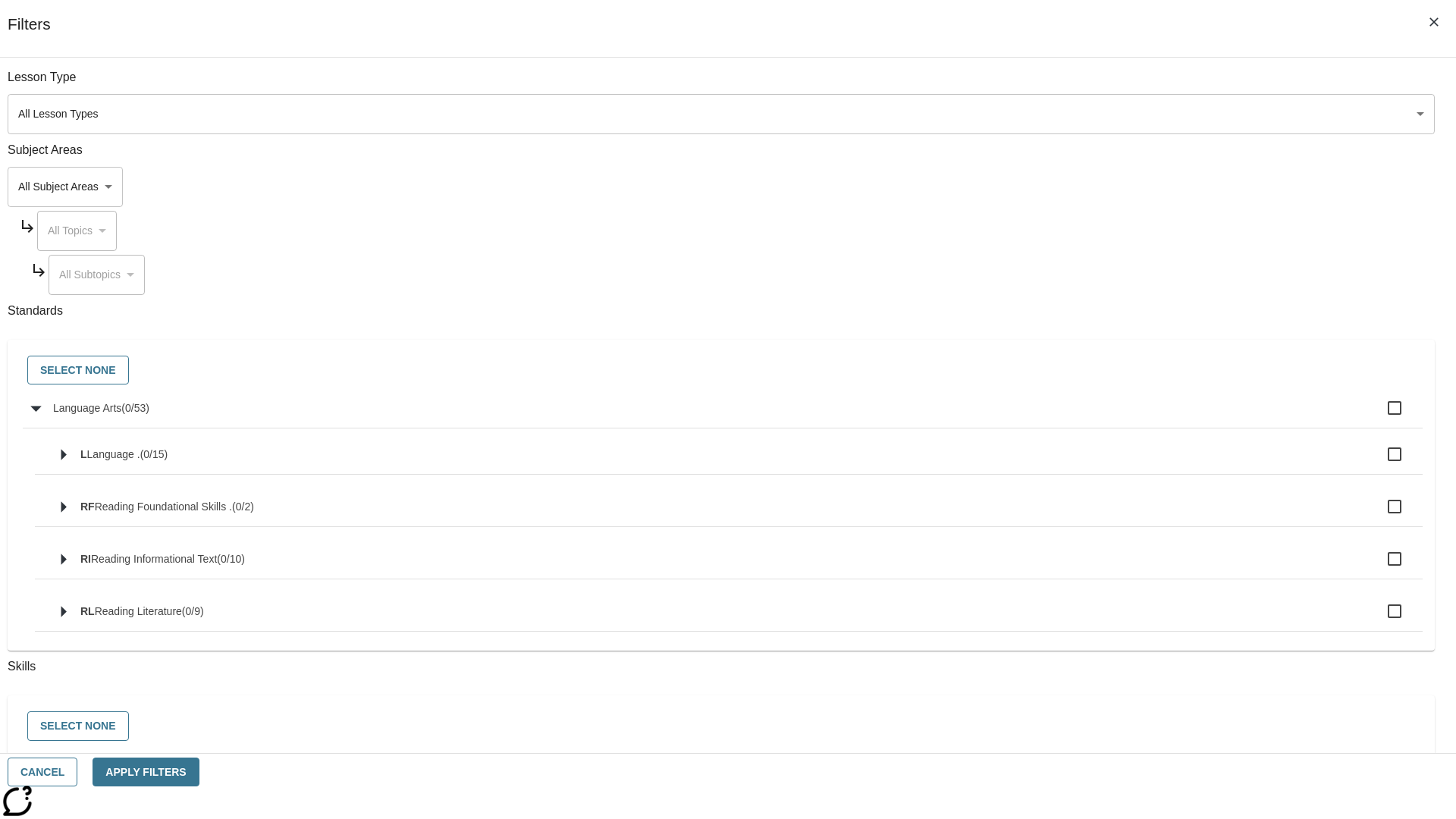
checkbox input "true"
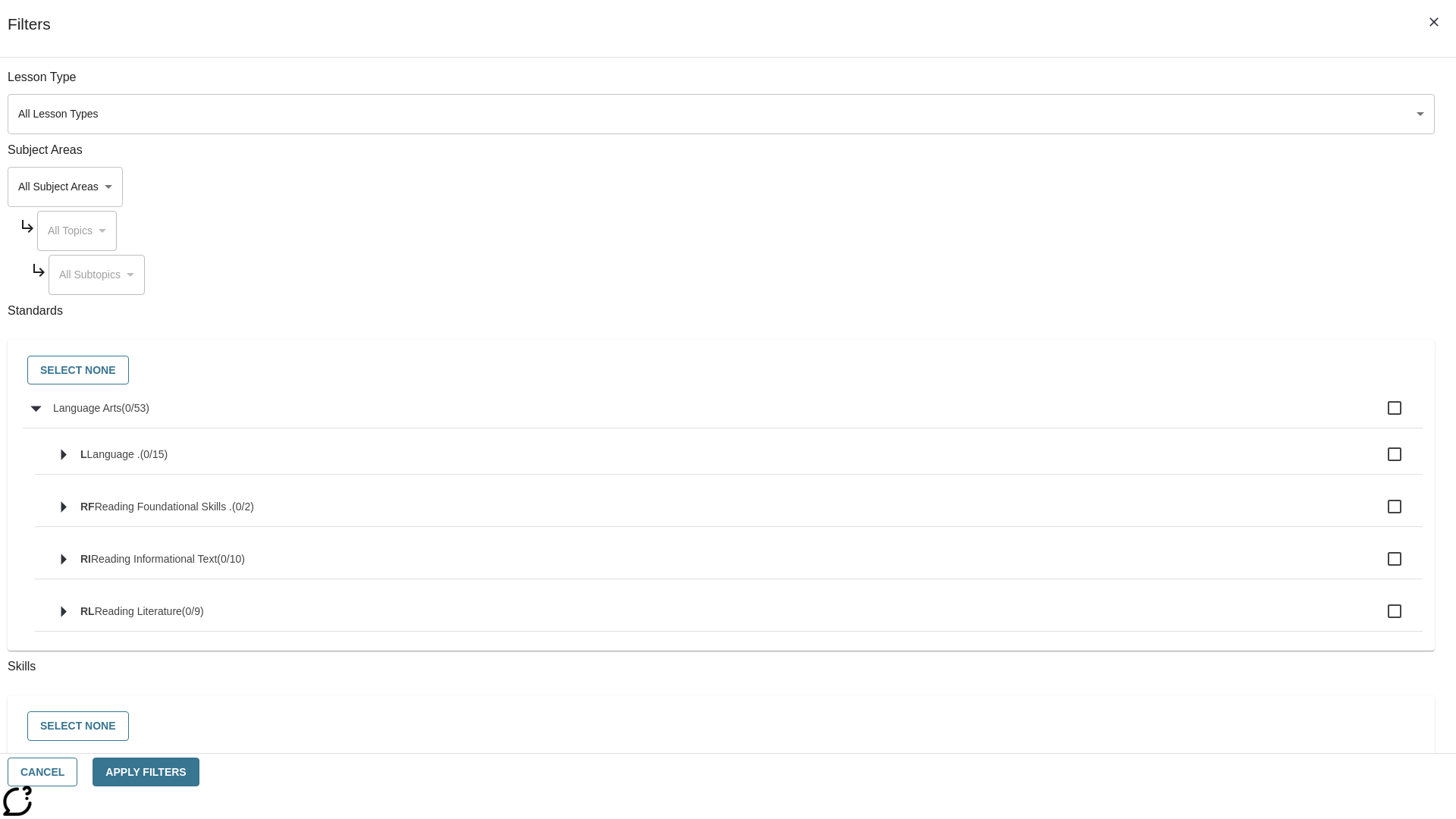
checkbox input "true"
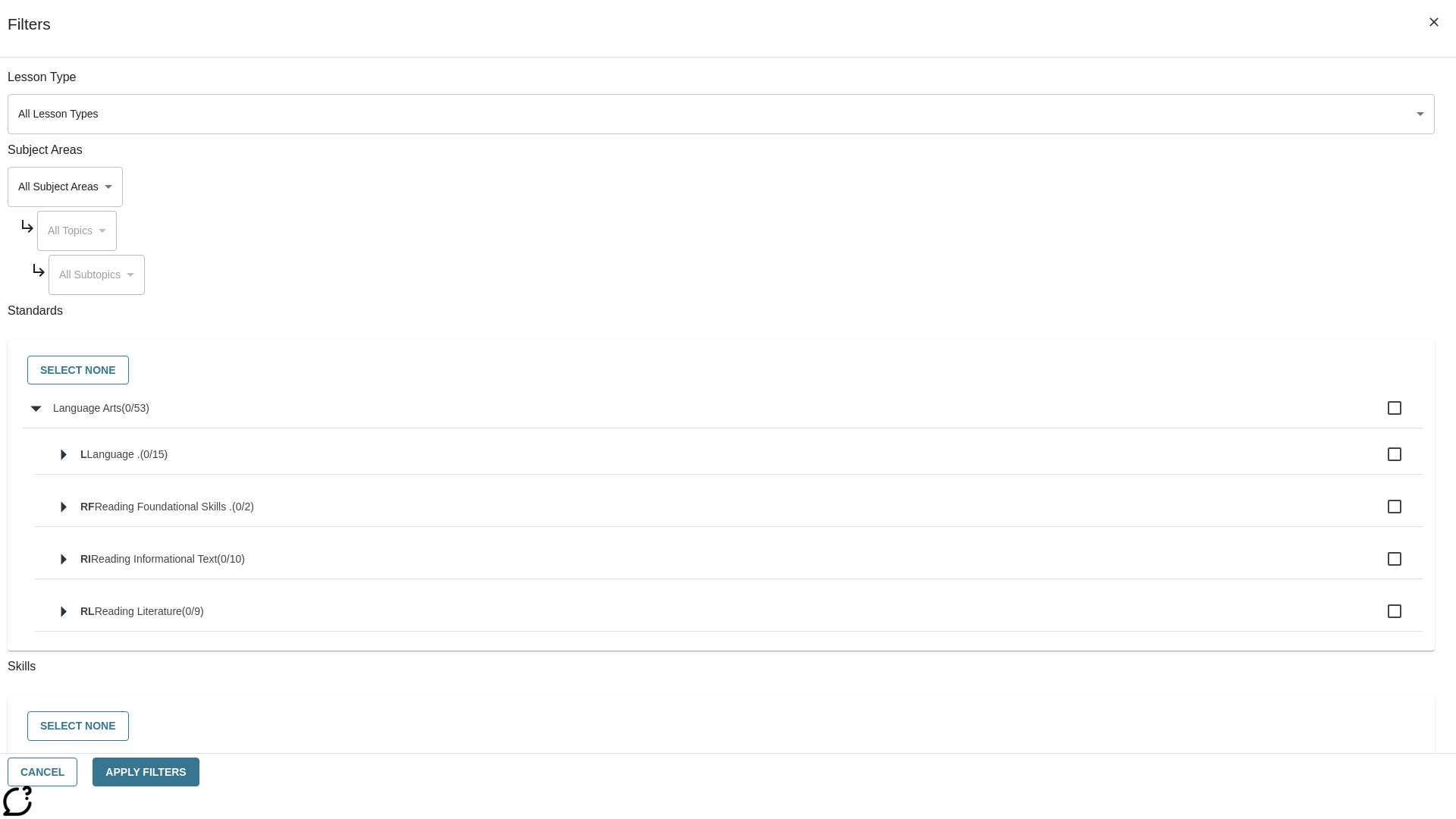
checkbox input "true"
click at [129, 370] on button "Select None" at bounding box center [78, 370] width 101 height 29
